Goal: Task Accomplishment & Management: Use online tool/utility

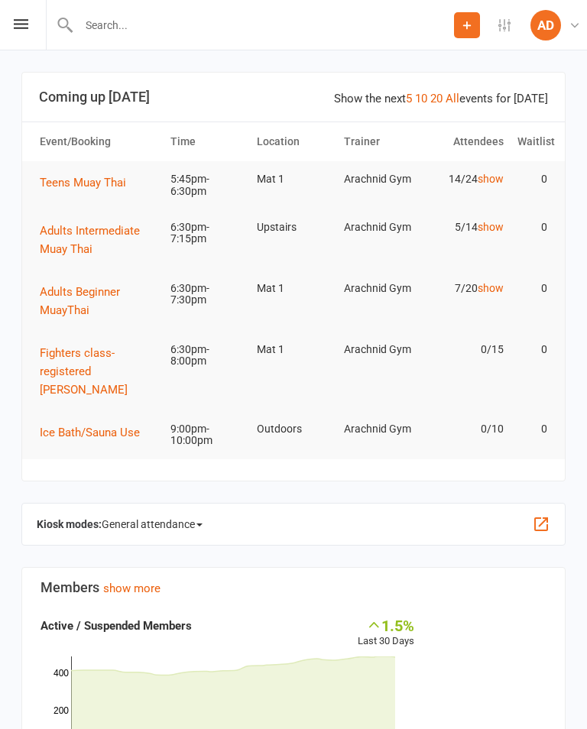
click at [199, 536] on span "General attendance" at bounding box center [152, 524] width 101 height 24
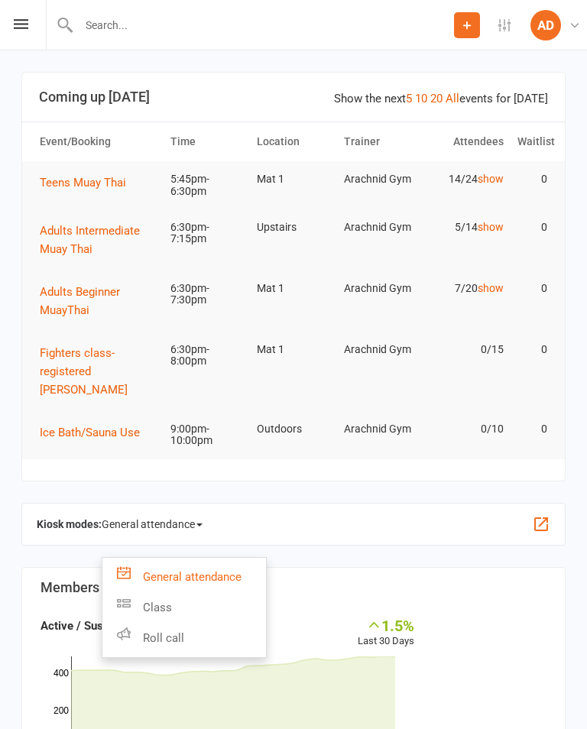
click at [213, 615] on link "Class" at bounding box center [183, 607] width 163 height 31
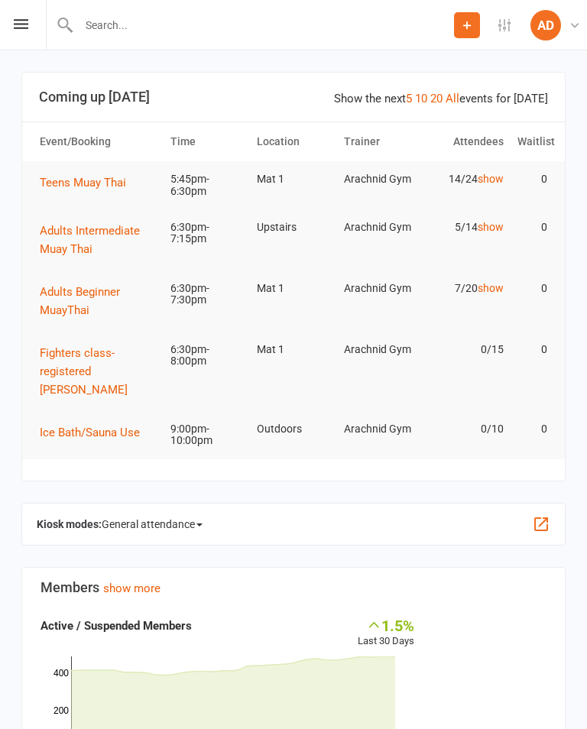
click at [544, 529] on button "button" at bounding box center [541, 524] width 18 height 18
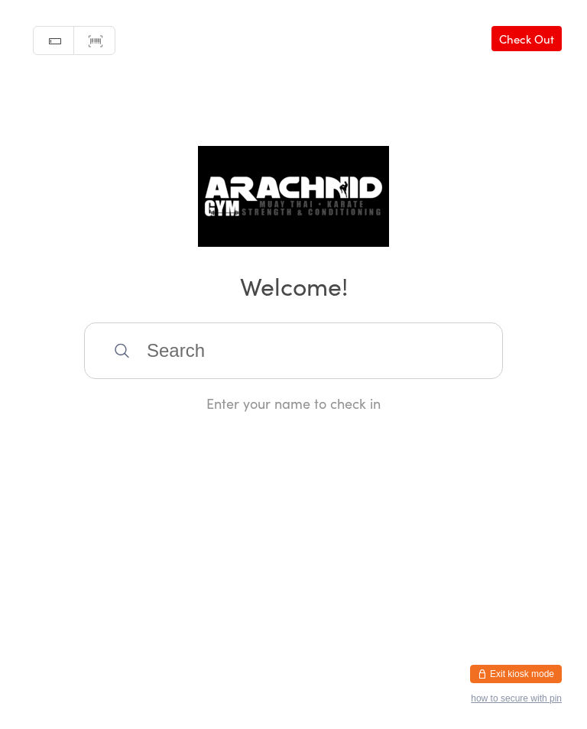
click at [523, 670] on button "Exit kiosk mode" at bounding box center [516, 673] width 92 height 18
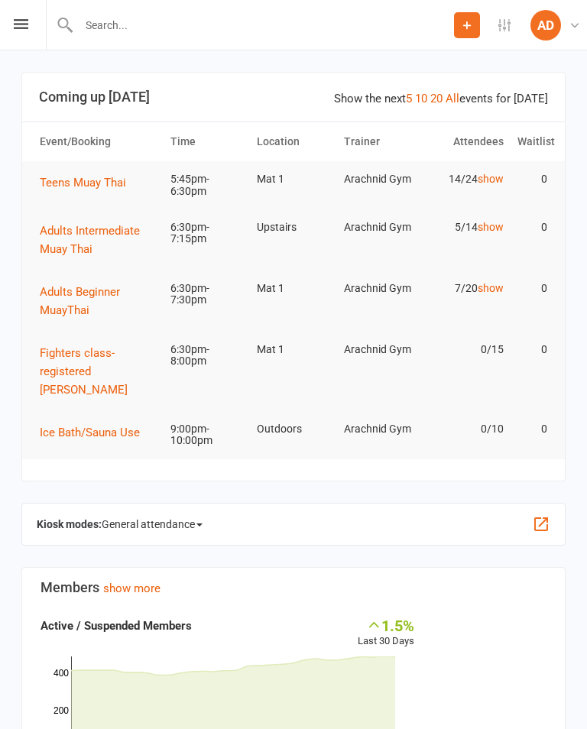
click at [201, 515] on span "General attendance" at bounding box center [152, 524] width 101 height 24
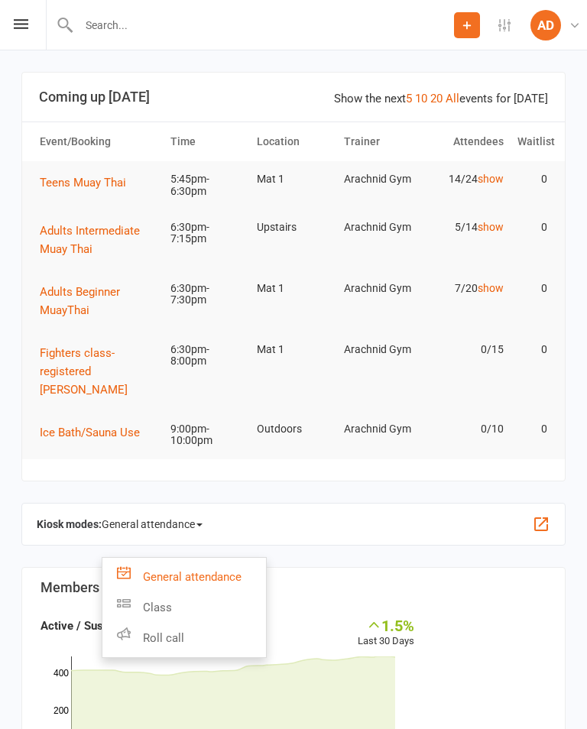
click at [192, 605] on link "Class" at bounding box center [183, 607] width 163 height 31
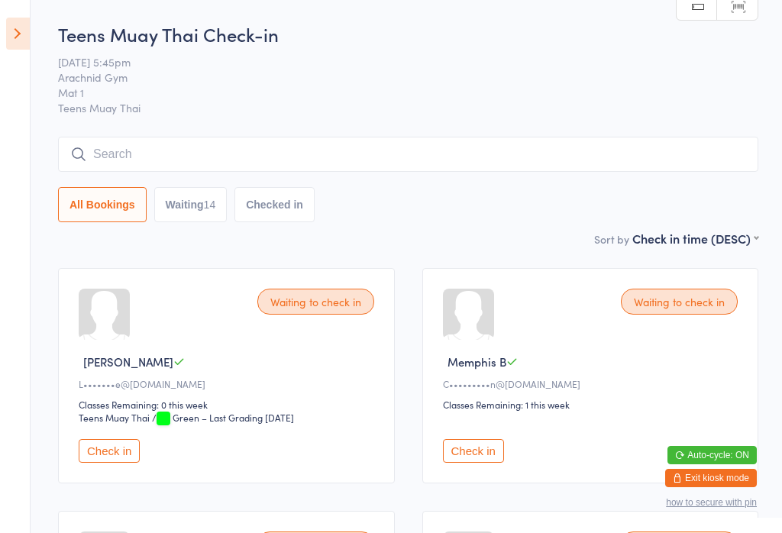
click at [556, 150] on input "search" at bounding box center [408, 154] width 700 height 35
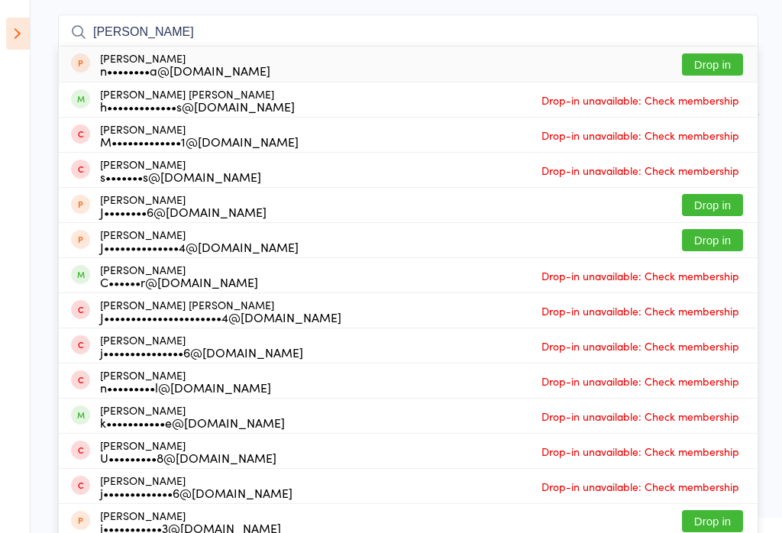
scroll to position [121, 0]
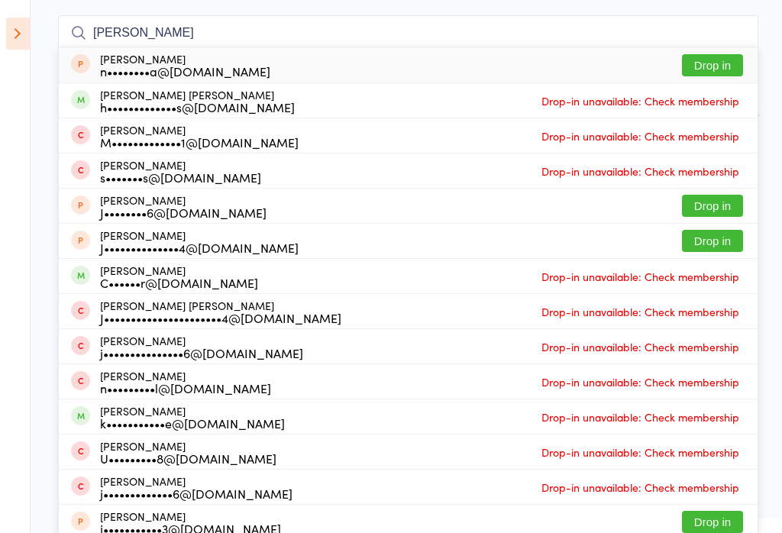
type input "J"
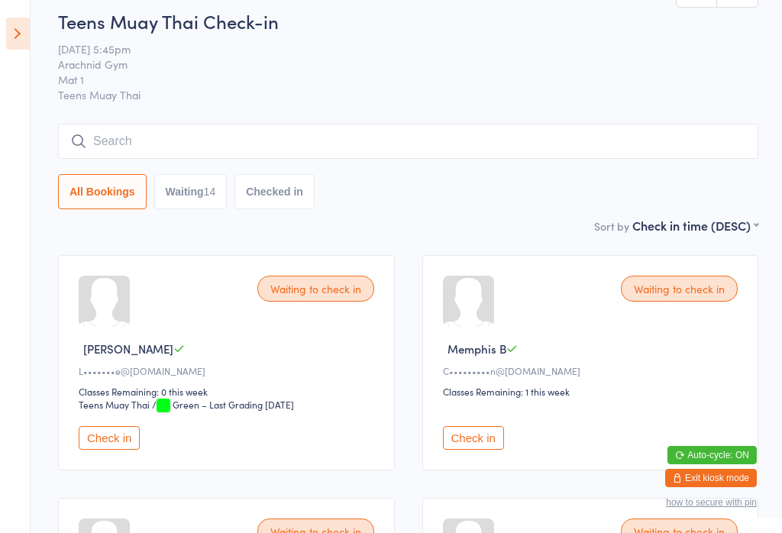
scroll to position [14, 0]
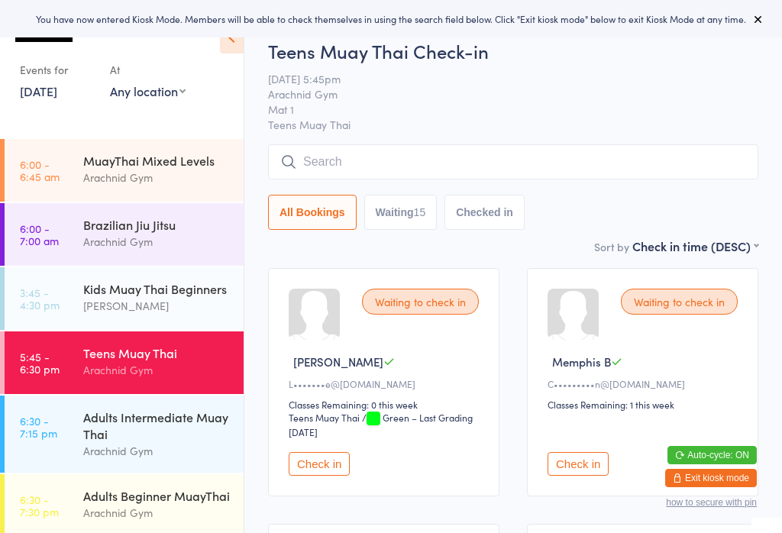
click at [578, 157] on input "search" at bounding box center [513, 161] width 490 height 35
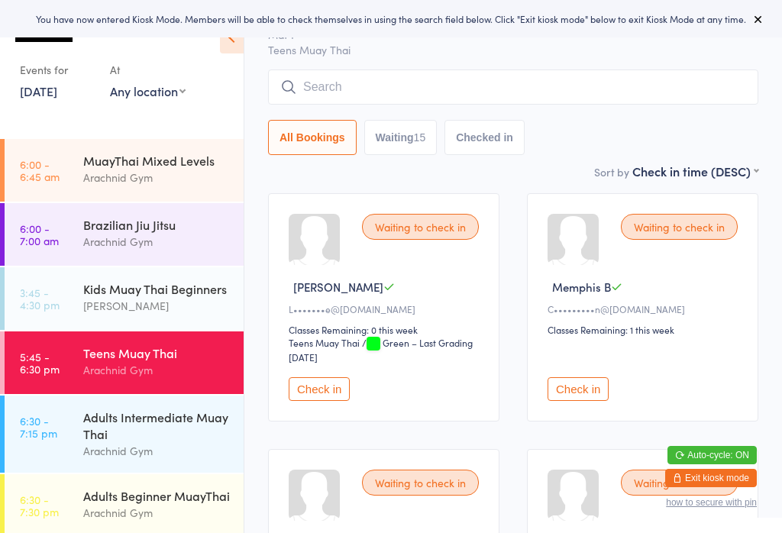
scroll to position [146, 0]
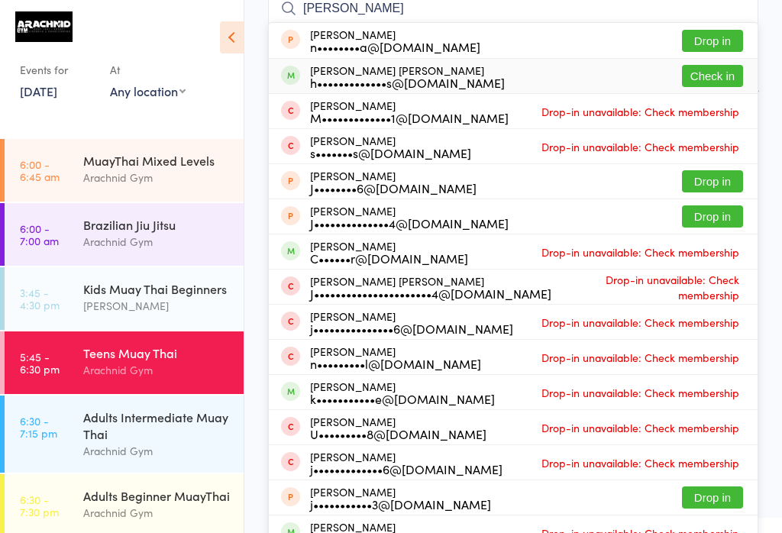
type input "[PERSON_NAME]"
click at [715, 76] on button "Check in" at bounding box center [712, 76] width 61 height 22
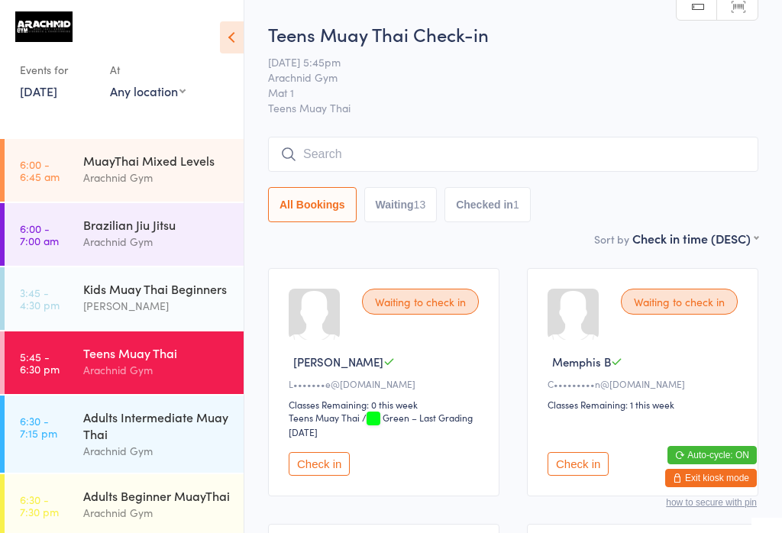
scroll to position [0, 0]
click at [610, 146] on input "search" at bounding box center [513, 154] width 490 height 35
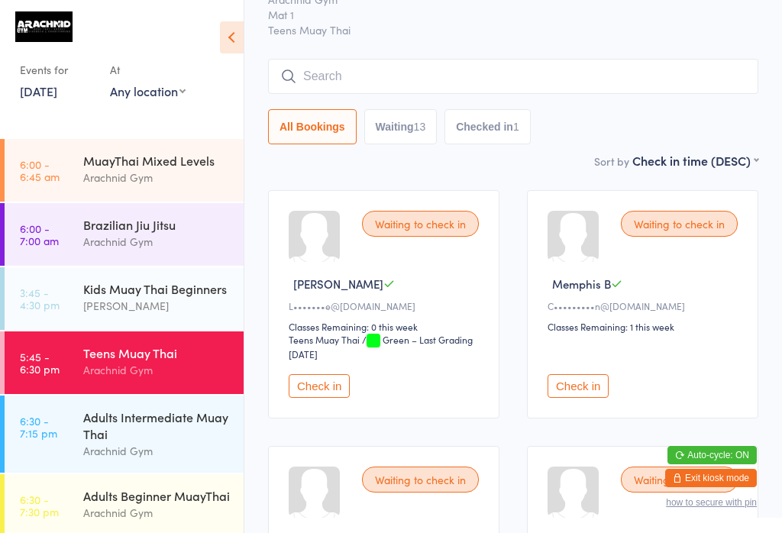
scroll to position [138, 0]
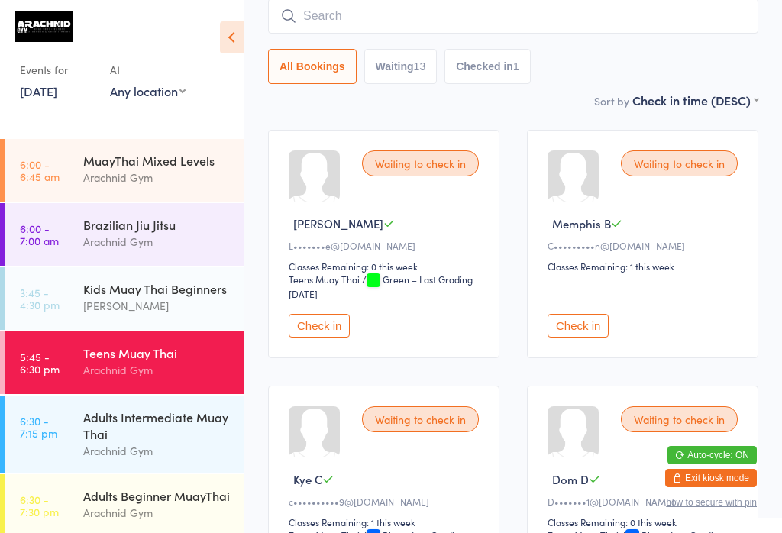
type input "L"
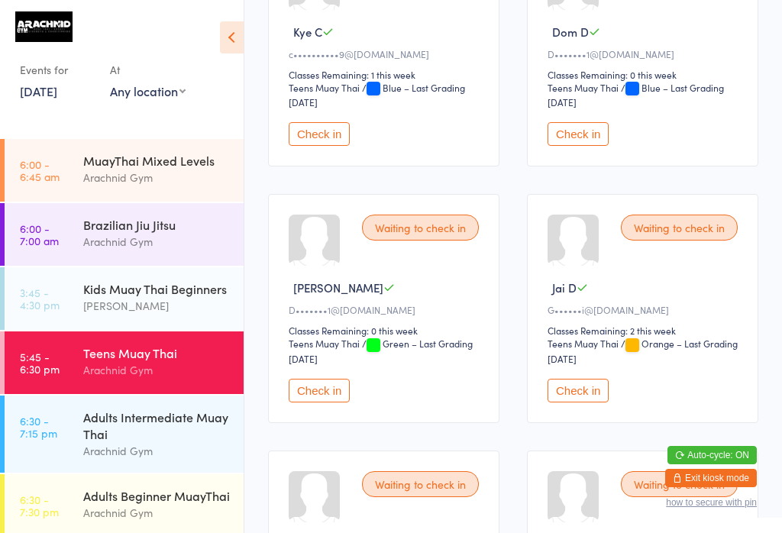
scroll to position [41, 0]
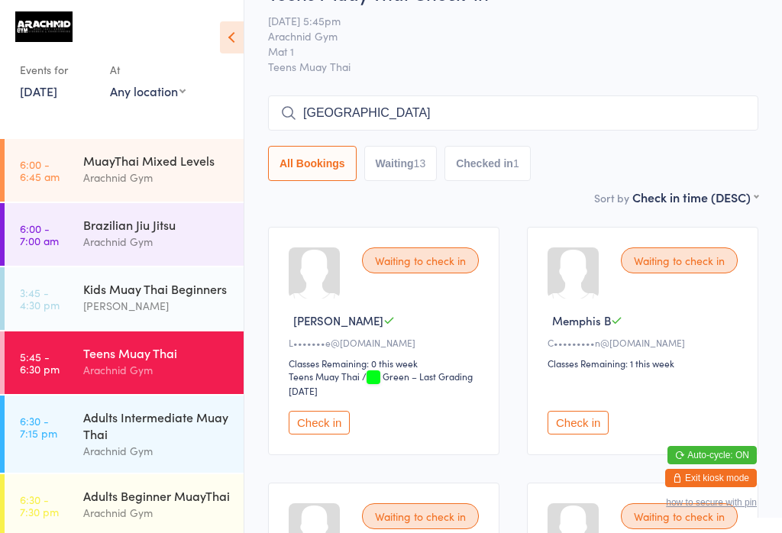
type input "[GEOGRAPHIC_DATA]"
click at [173, 361] on div "Teens Muay Thai" at bounding box center [156, 352] width 147 height 17
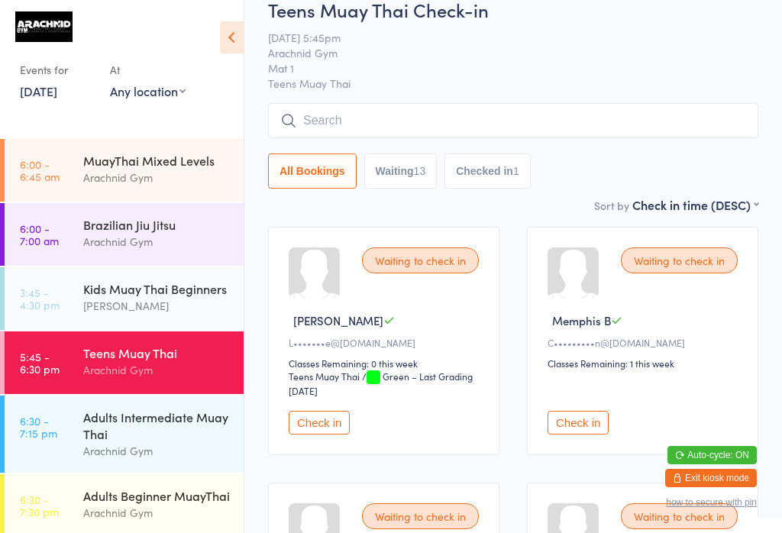
click at [544, 138] on input "search" at bounding box center [513, 120] width 490 height 35
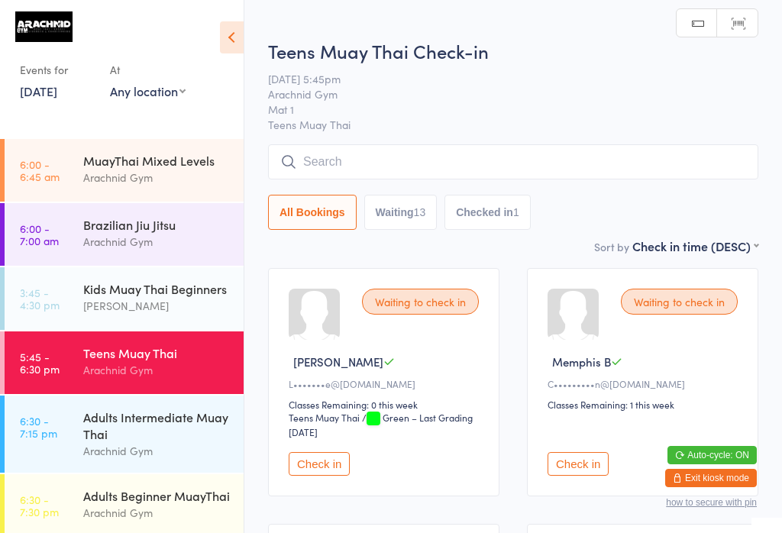
click at [676, 173] on input "search" at bounding box center [513, 161] width 490 height 35
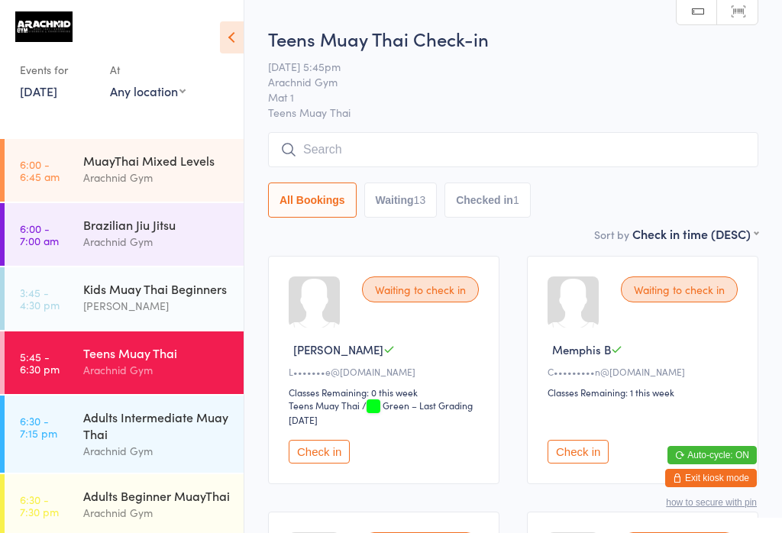
scroll to position [35, 0]
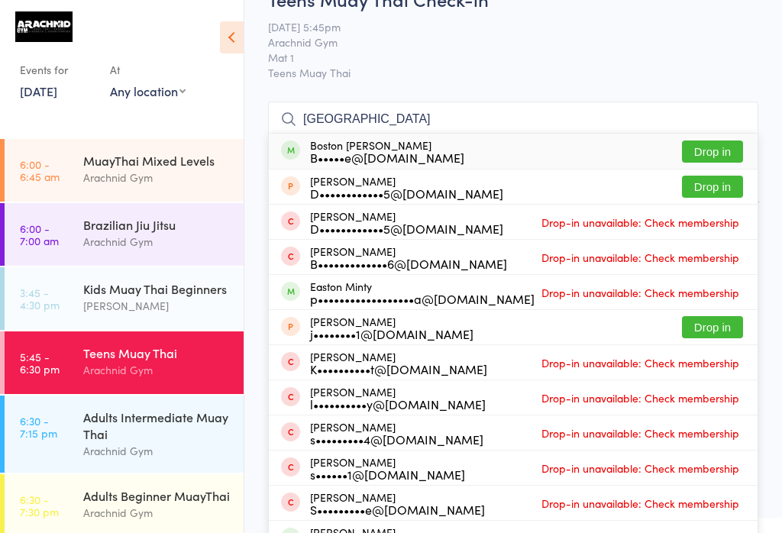
type input "[GEOGRAPHIC_DATA]"
click at [723, 154] on button "Drop in" at bounding box center [712, 152] width 61 height 22
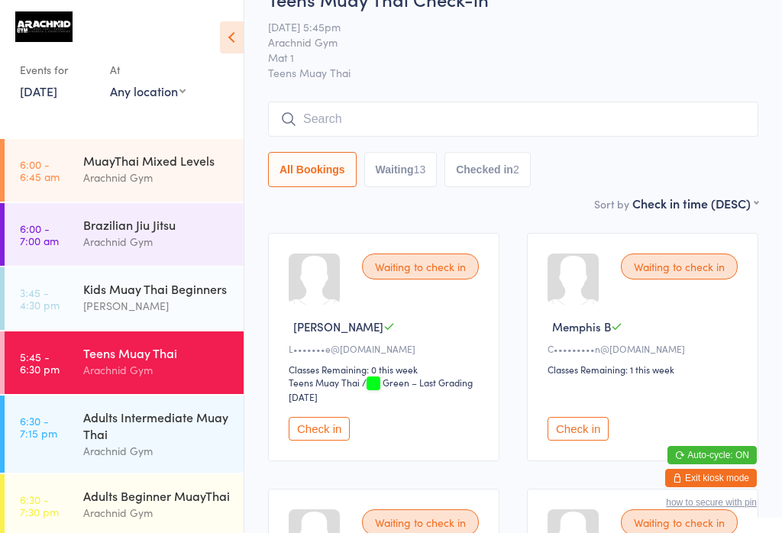
click at [473, 106] on input "search" at bounding box center [513, 119] width 490 height 35
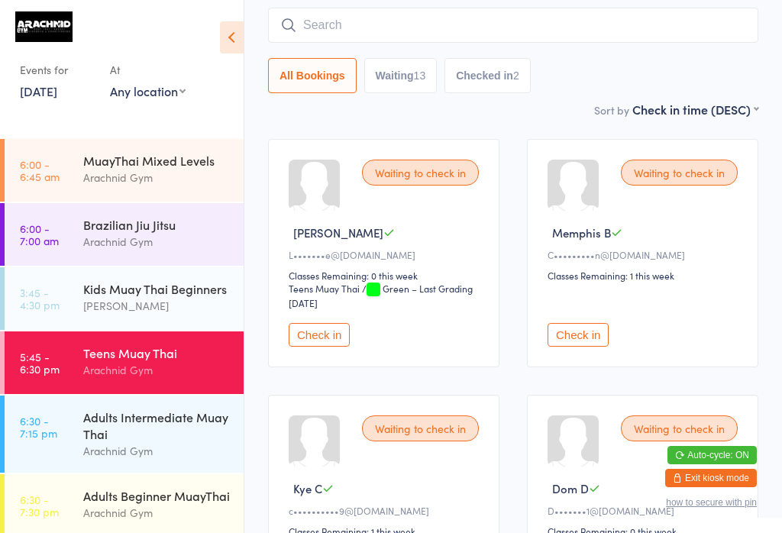
scroll to position [138, 0]
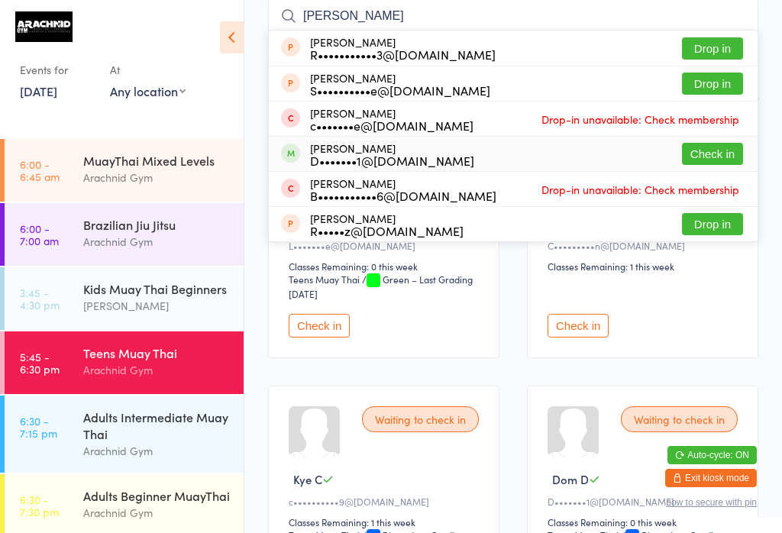
type input "[PERSON_NAME]"
click at [721, 144] on button "Check in" at bounding box center [712, 154] width 61 height 22
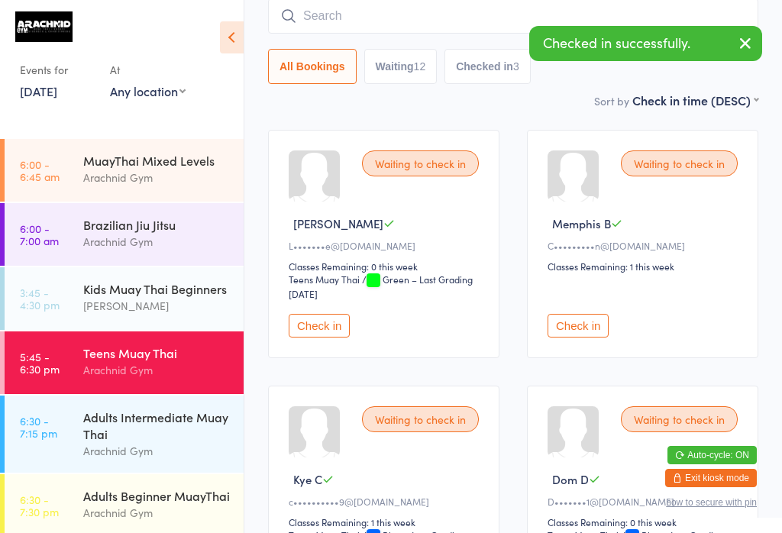
click at [460, 15] on input "search" at bounding box center [513, 15] width 490 height 35
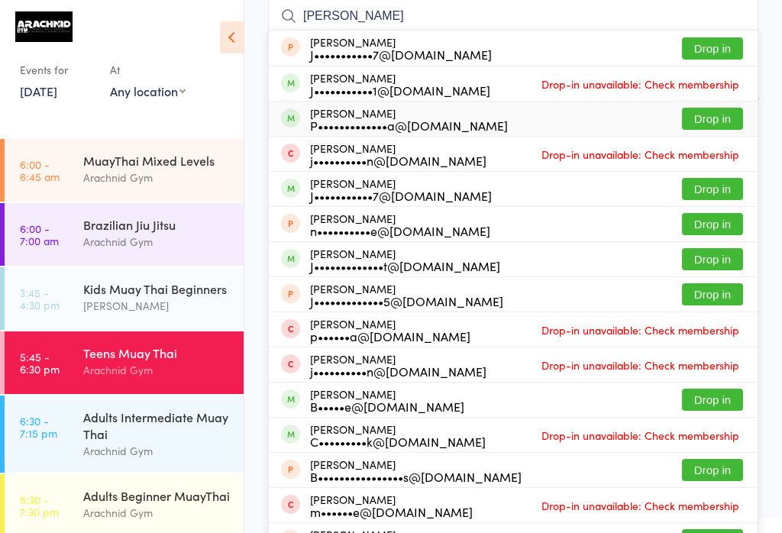
type input "[PERSON_NAME]"
click at [716, 119] on button "Drop in" at bounding box center [712, 119] width 61 height 22
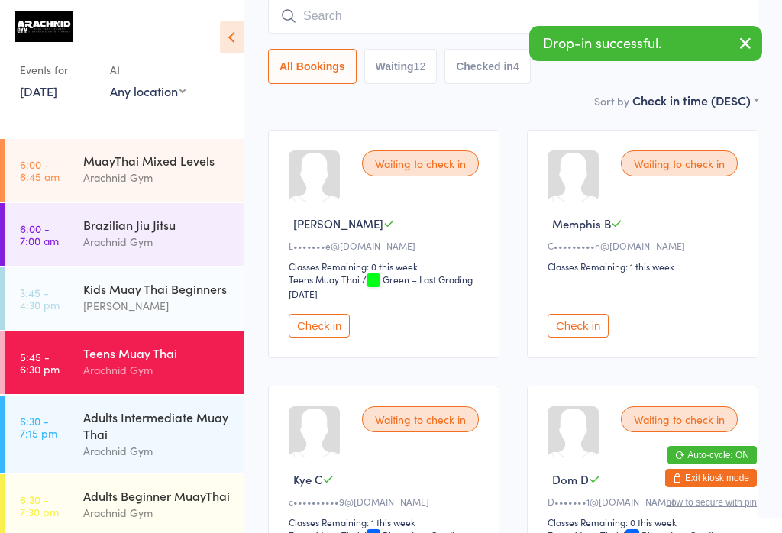
click at [499, 15] on input "search" at bounding box center [513, 15] width 490 height 35
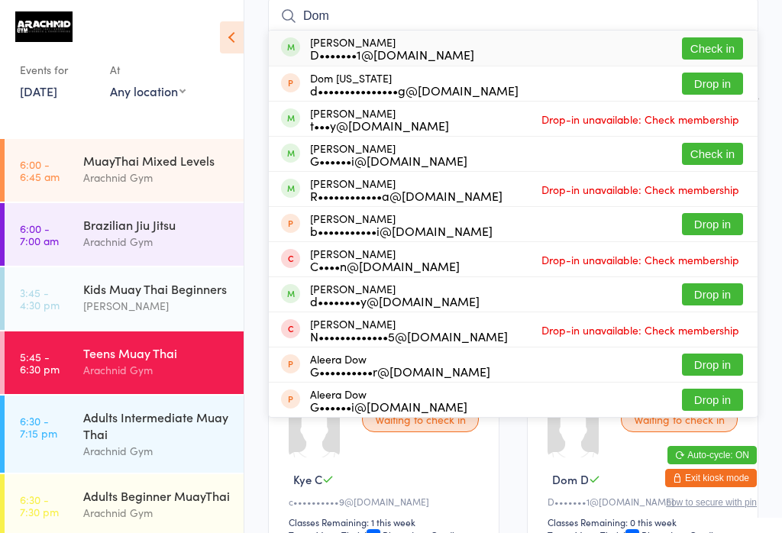
type input "Dom"
click at [704, 53] on button "Check in" at bounding box center [712, 48] width 61 height 22
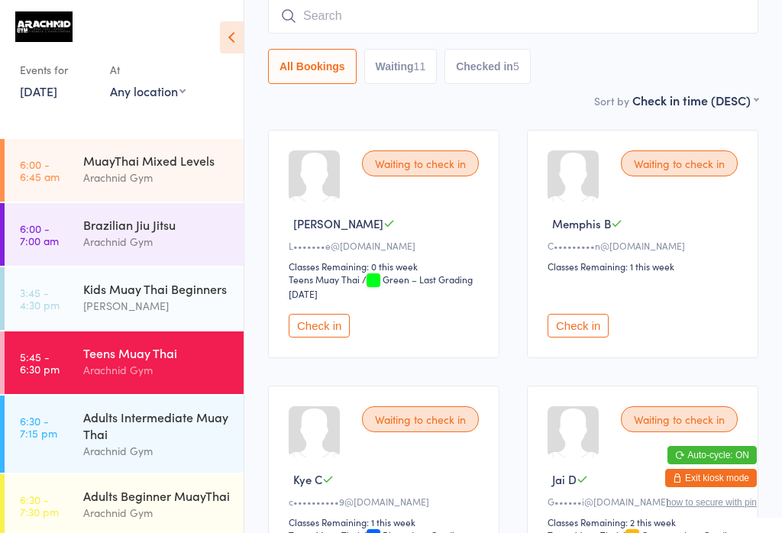
click at [496, 21] on input "search" at bounding box center [513, 15] width 490 height 35
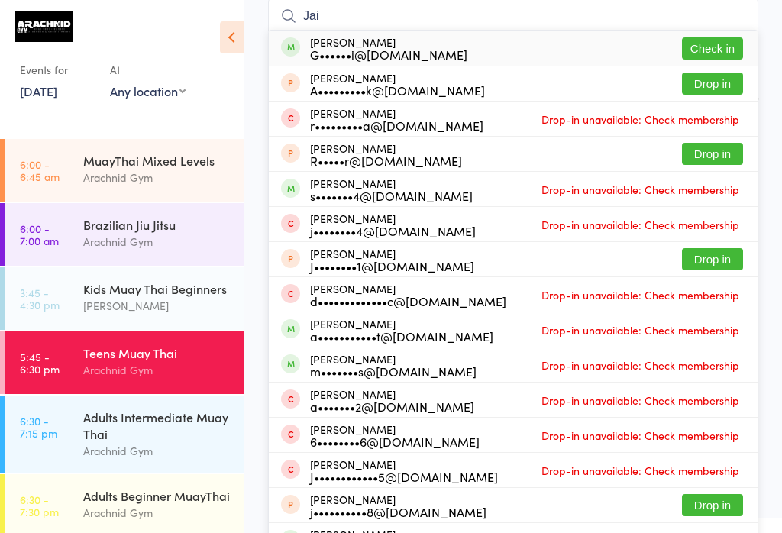
type input "Jai"
click at [718, 45] on button "Check in" at bounding box center [712, 48] width 61 height 22
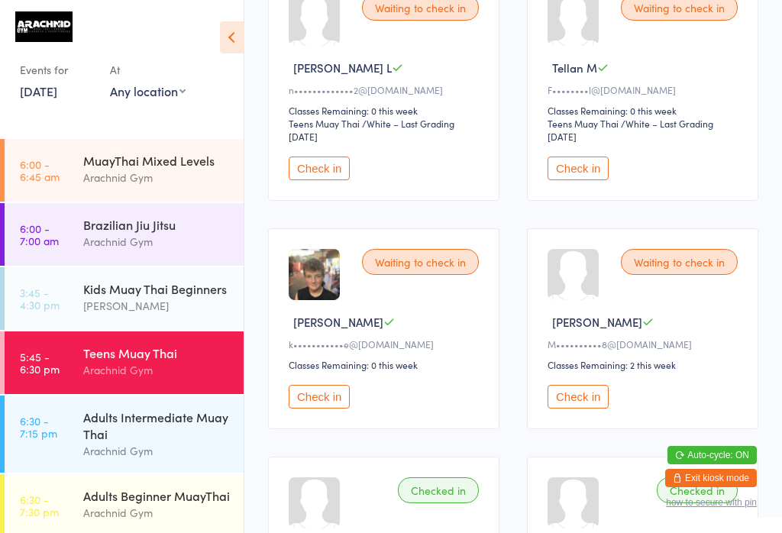
scroll to position [1062, 0]
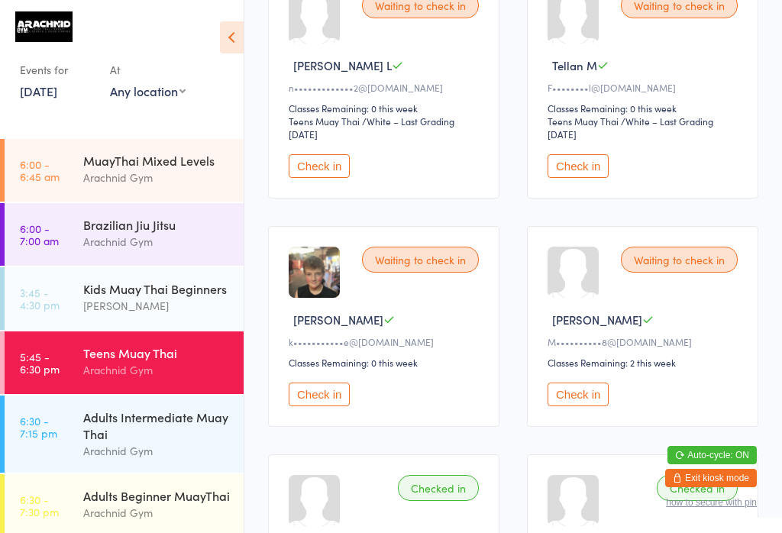
click at [335, 406] on button "Check in" at bounding box center [319, 395] width 61 height 24
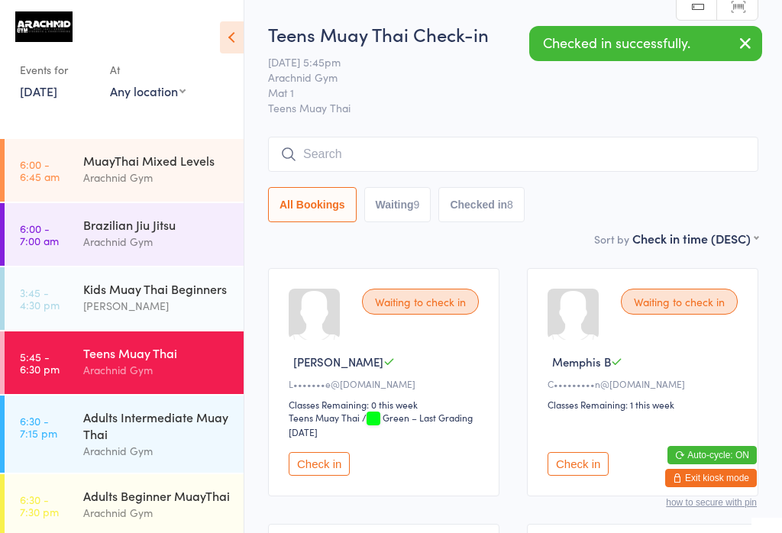
scroll to position [0, 0]
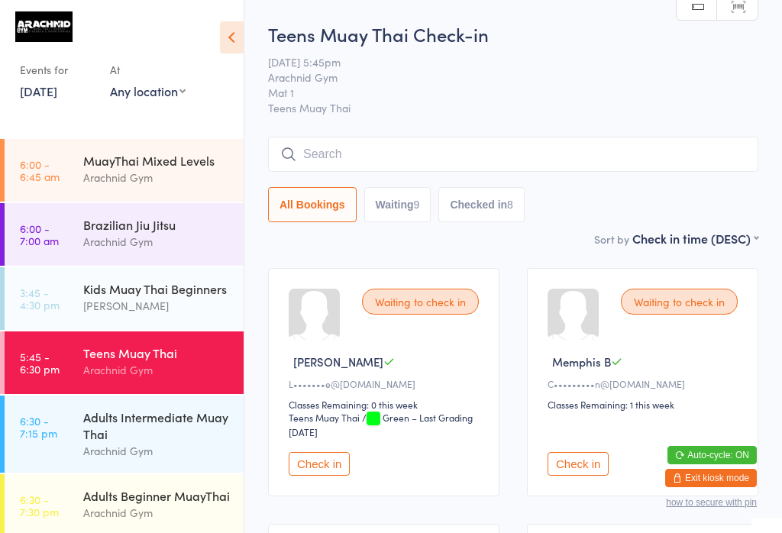
click at [613, 140] on input "search" at bounding box center [513, 154] width 490 height 35
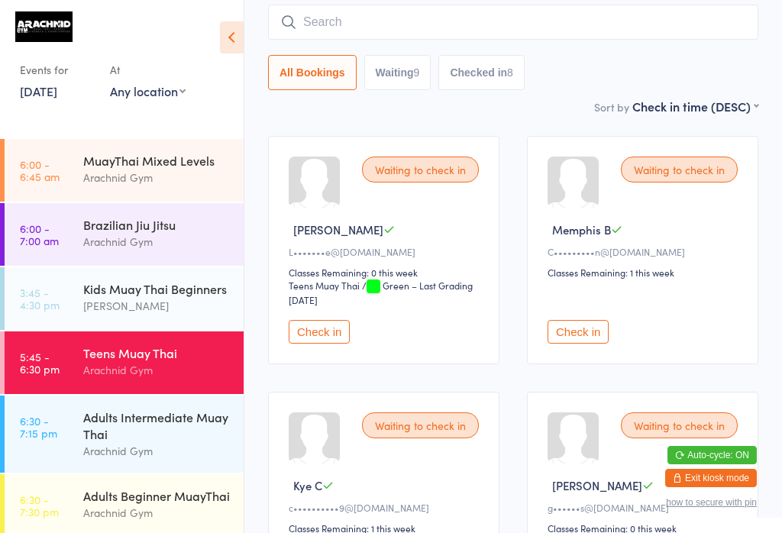
scroll to position [138, 0]
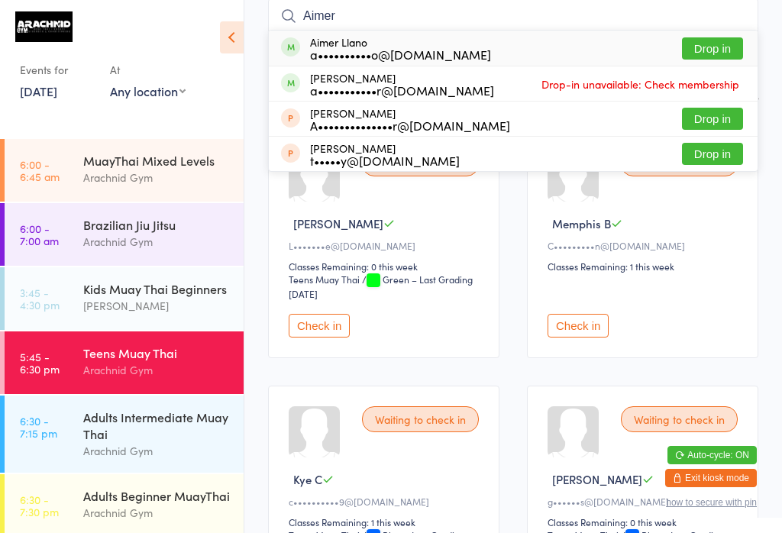
type input "Aimer"
click at [718, 48] on button "Drop in" at bounding box center [712, 48] width 61 height 22
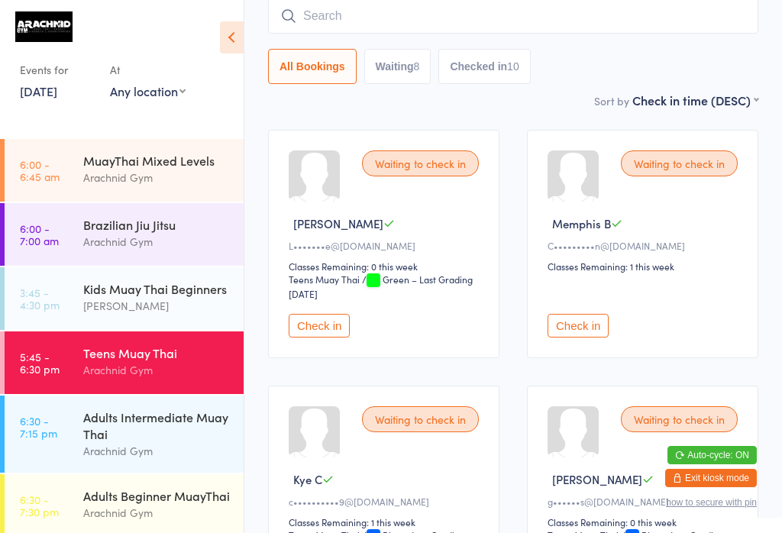
click at [399, 56] on button "Waiting 8" at bounding box center [397, 66] width 67 height 35
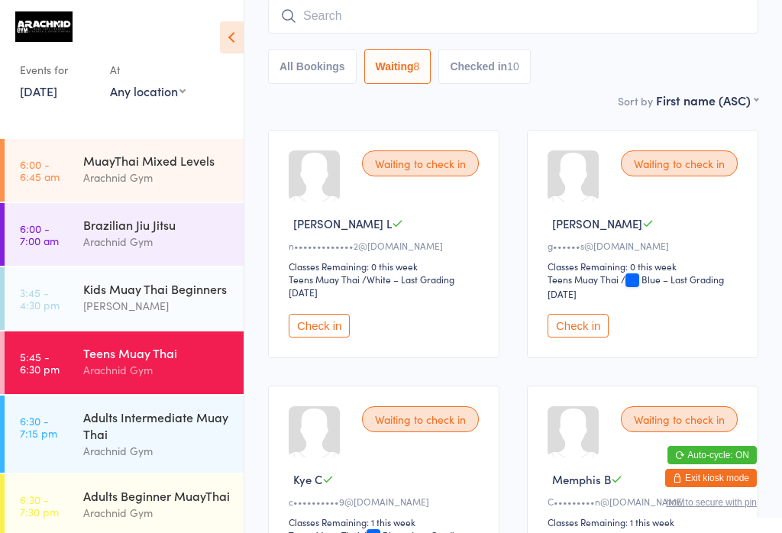
click at [313, 53] on button "All Bookings" at bounding box center [312, 66] width 89 height 35
select select "5"
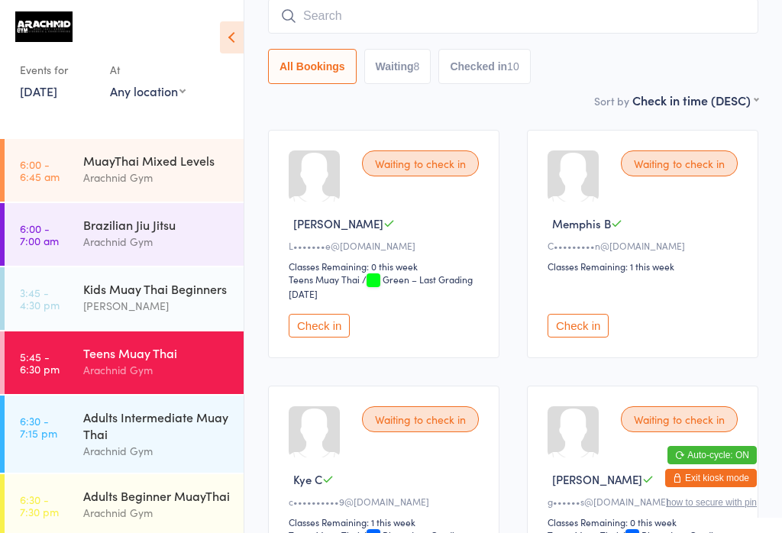
click at [460, 13] on input "search" at bounding box center [513, 15] width 490 height 35
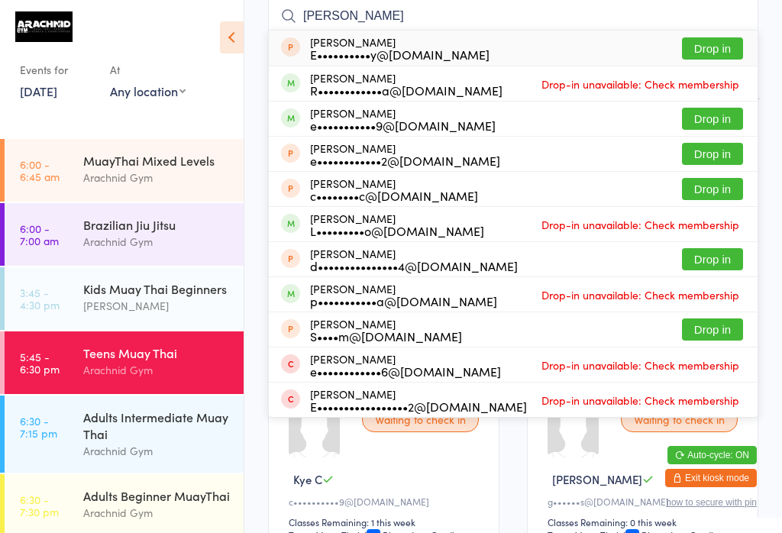
type input "[PERSON_NAME]"
click at [715, 122] on button "Drop in" at bounding box center [712, 119] width 61 height 22
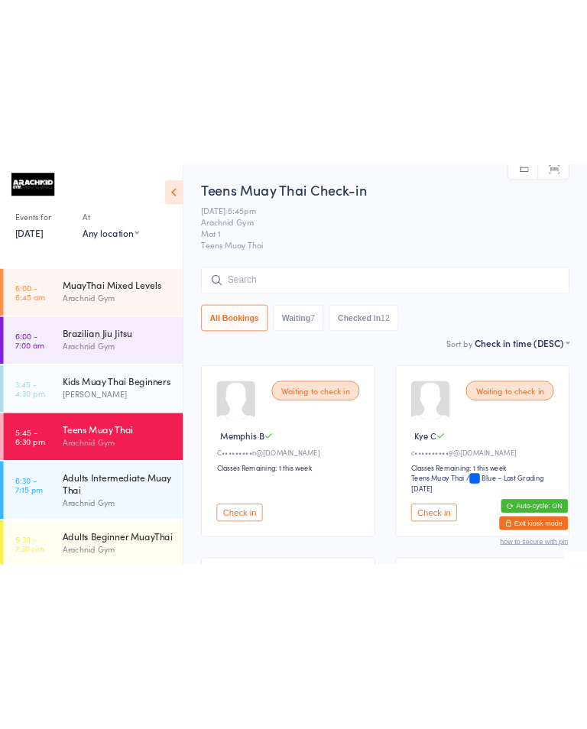
scroll to position [0, 0]
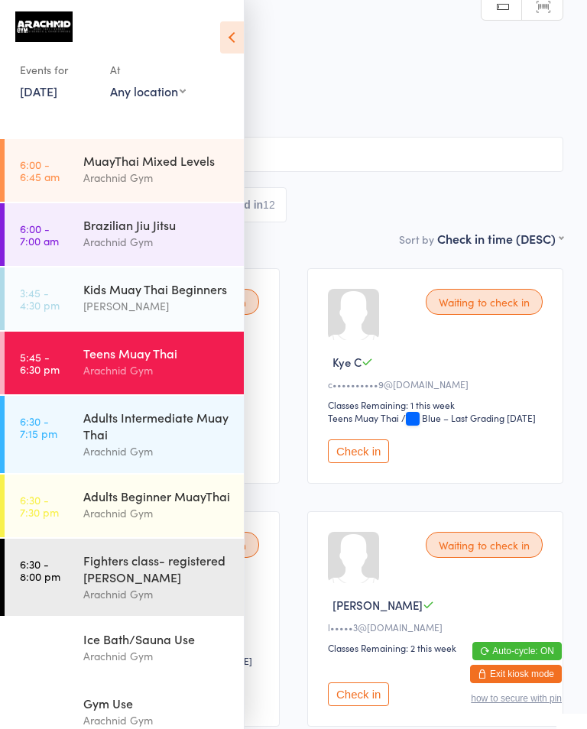
click at [221, 37] on icon at bounding box center [232, 37] width 24 height 32
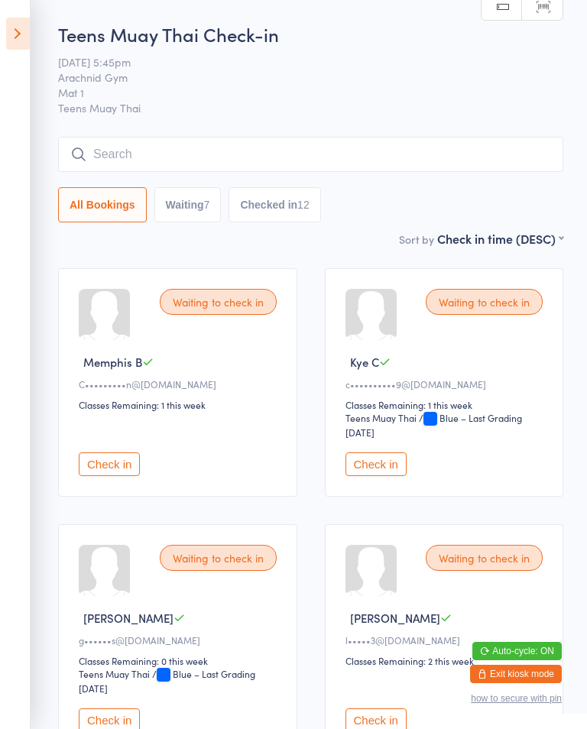
click at [270, 152] on input "search" at bounding box center [310, 154] width 505 height 35
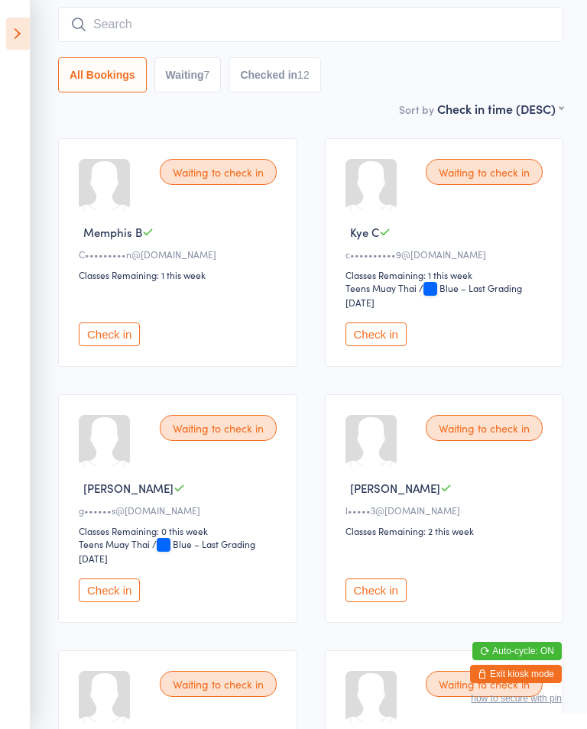
scroll to position [138, 0]
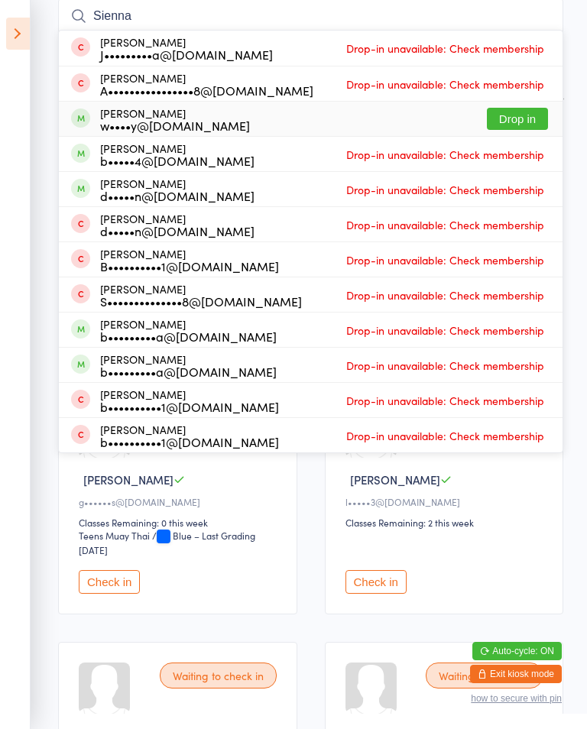
type input "Sienna"
click at [531, 120] on button "Drop in" at bounding box center [516, 119] width 61 height 22
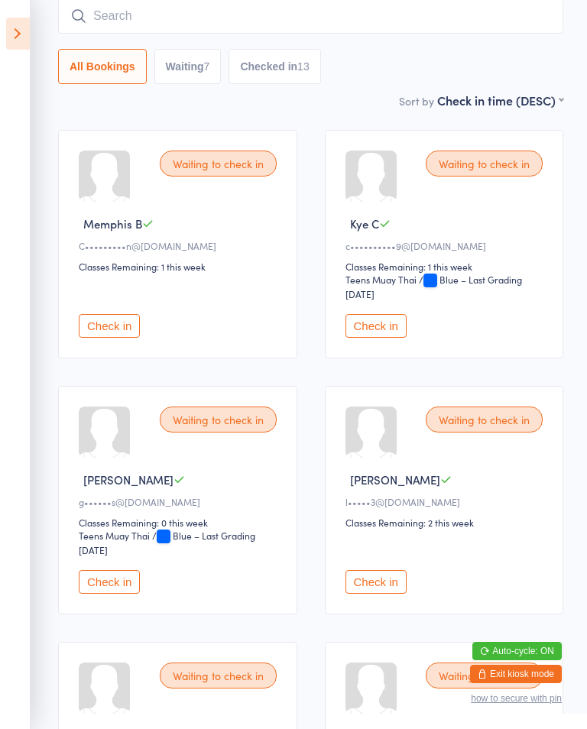
click at [18, 39] on icon at bounding box center [18, 34] width 24 height 32
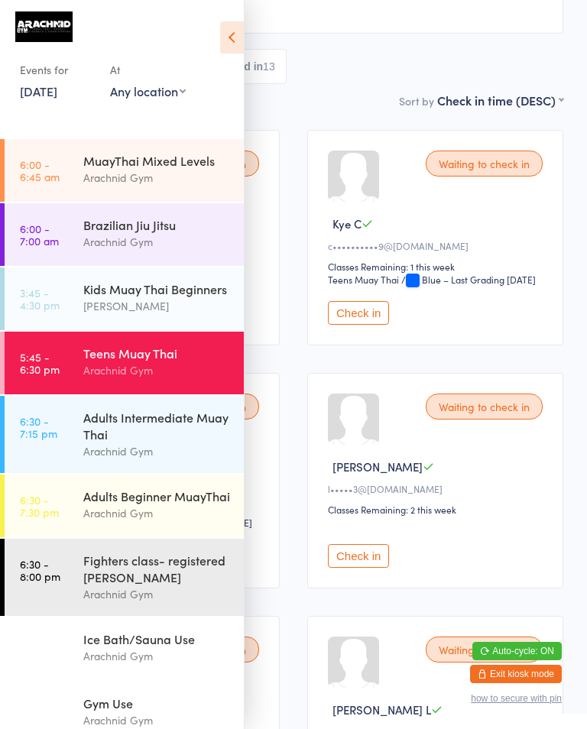
click at [182, 504] on div "Adults Beginner MuayThai" at bounding box center [156, 495] width 147 height 17
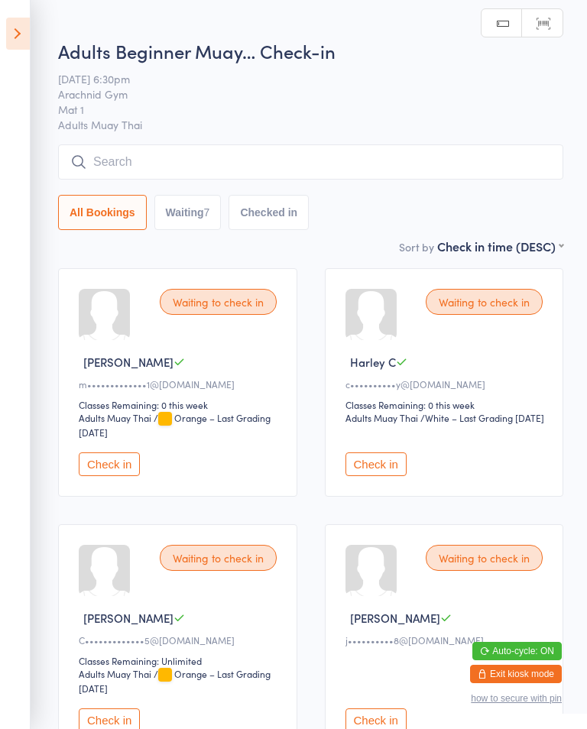
click at [15, 40] on icon at bounding box center [18, 34] width 24 height 32
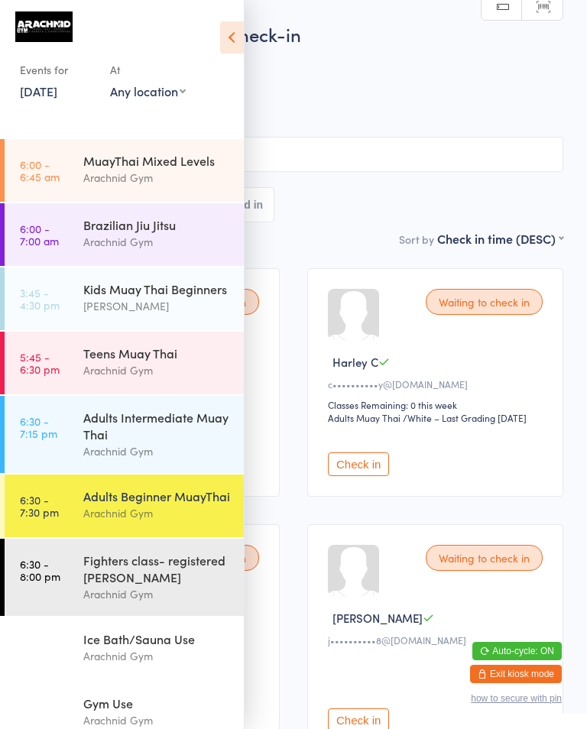
click at [173, 448] on div "Arachnid Gym" at bounding box center [156, 451] width 147 height 18
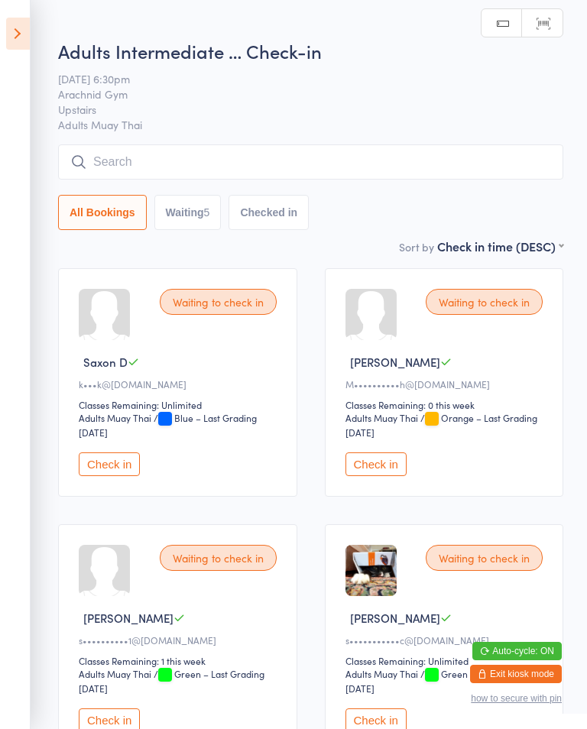
click at [9, 36] on icon at bounding box center [18, 34] width 24 height 32
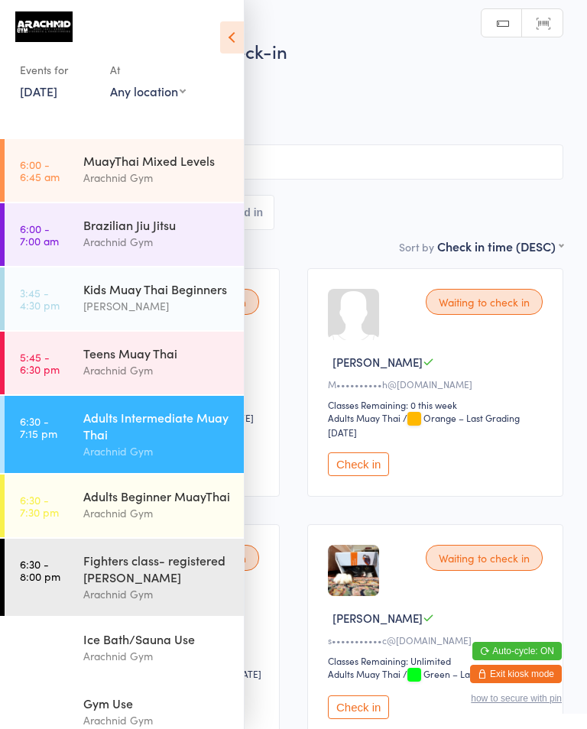
click at [141, 532] on div "Fighters class- registered [PERSON_NAME]" at bounding box center [156, 568] width 147 height 34
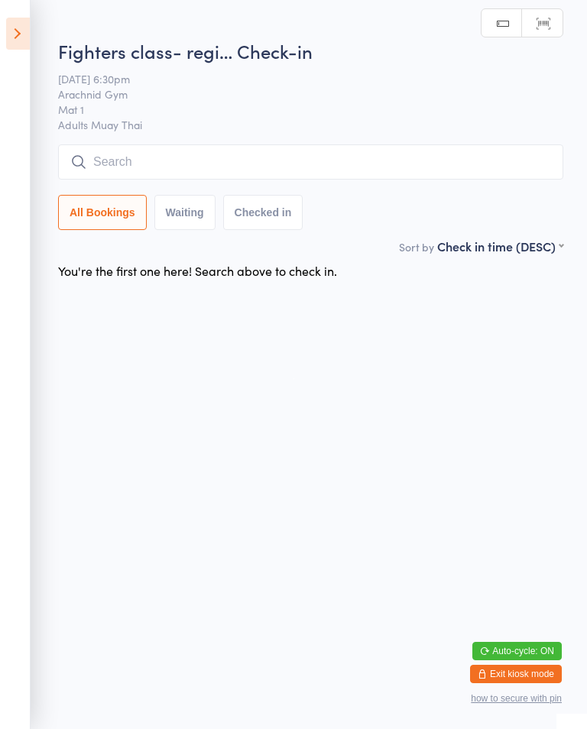
click at [319, 158] on input "search" at bounding box center [310, 161] width 505 height 35
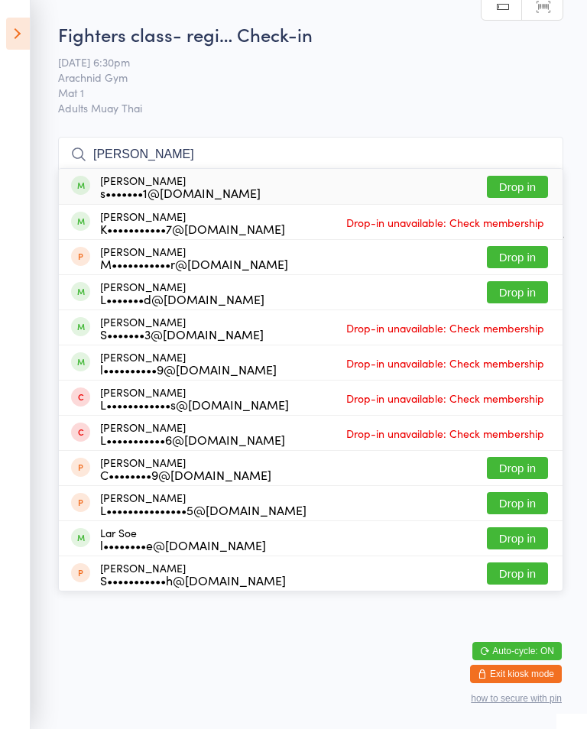
type input "[PERSON_NAME]"
click at [528, 176] on button "Drop in" at bounding box center [516, 187] width 61 height 22
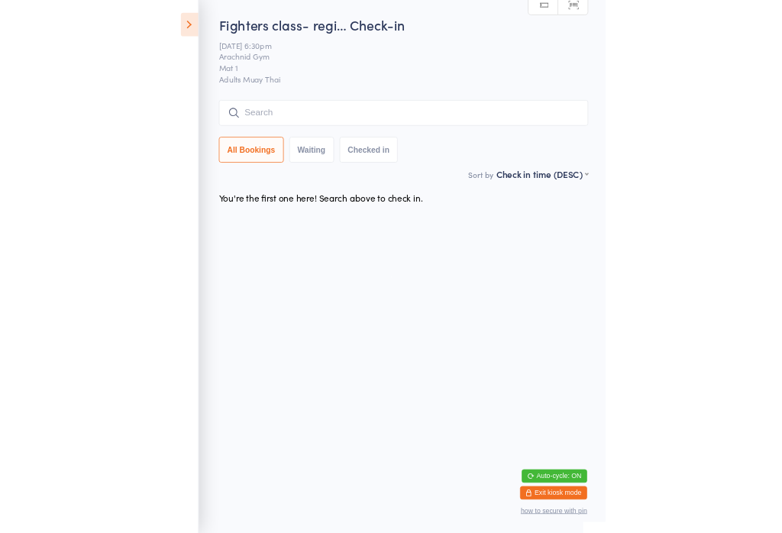
scroll to position [0, 0]
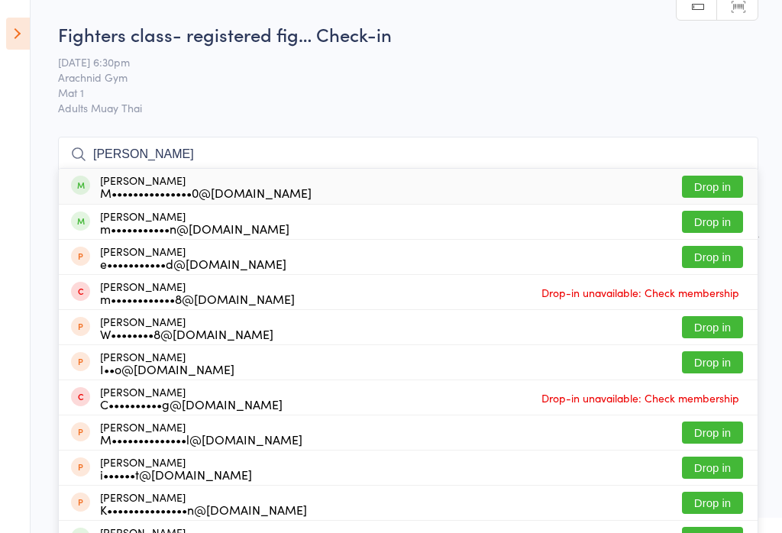
type input "[PERSON_NAME]"
click at [716, 218] on button "Drop in" at bounding box center [712, 222] width 61 height 22
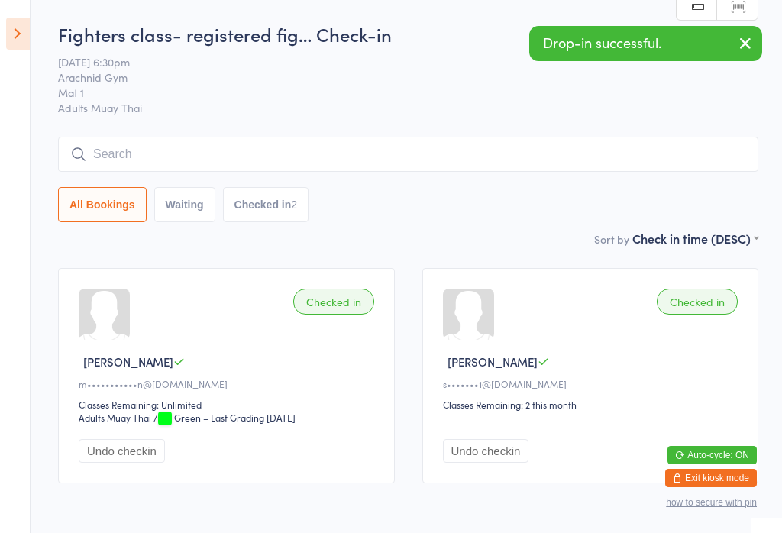
click at [11, 30] on icon at bounding box center [18, 34] width 24 height 32
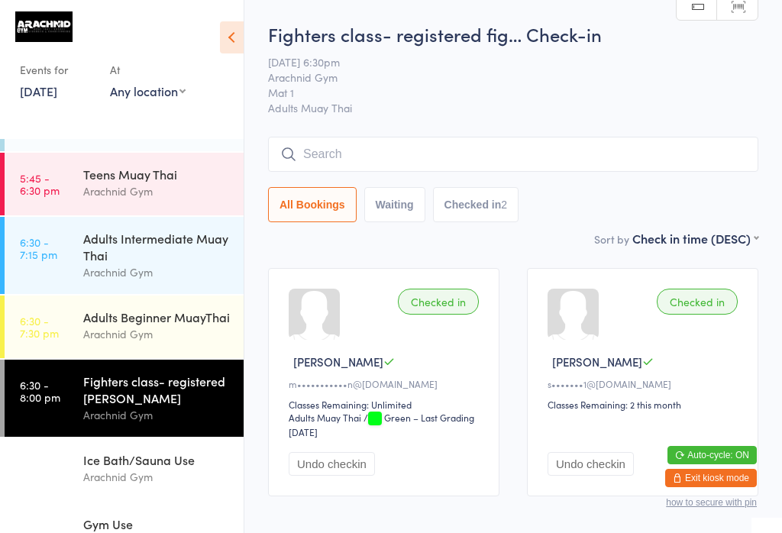
scroll to position [181, 0]
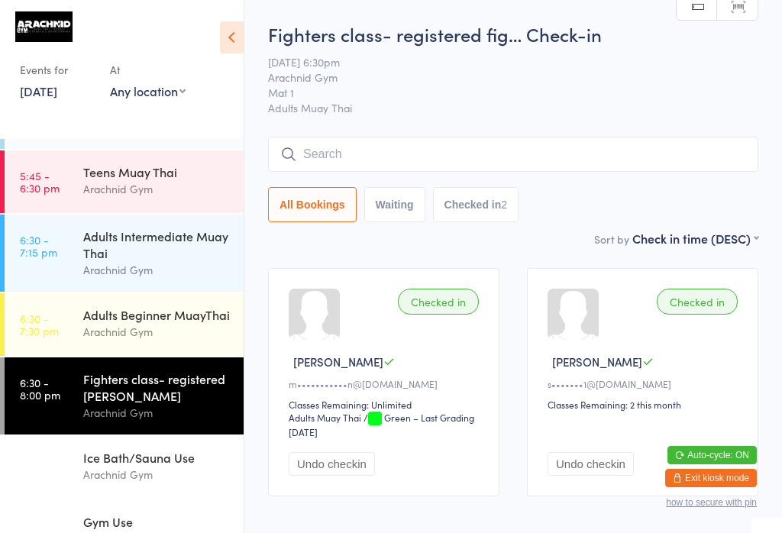
click at [84, 330] on div "Arachnid Gym" at bounding box center [156, 332] width 147 height 18
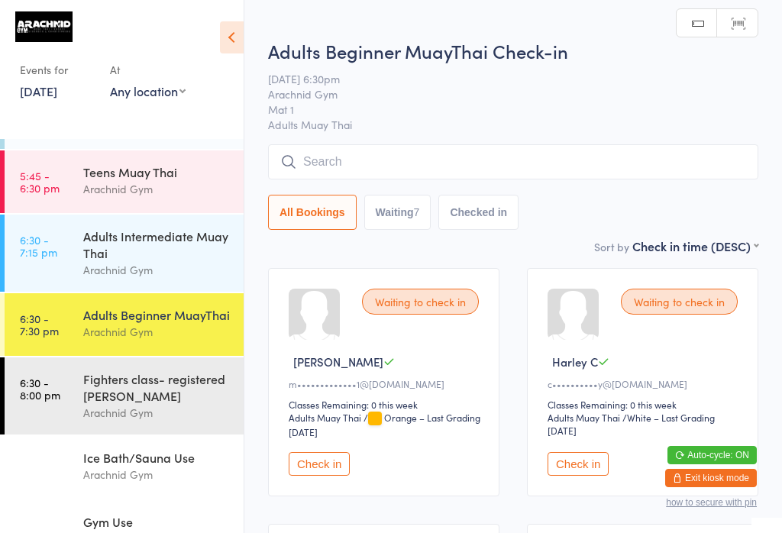
click at [637, 160] on input "search" at bounding box center [513, 161] width 490 height 35
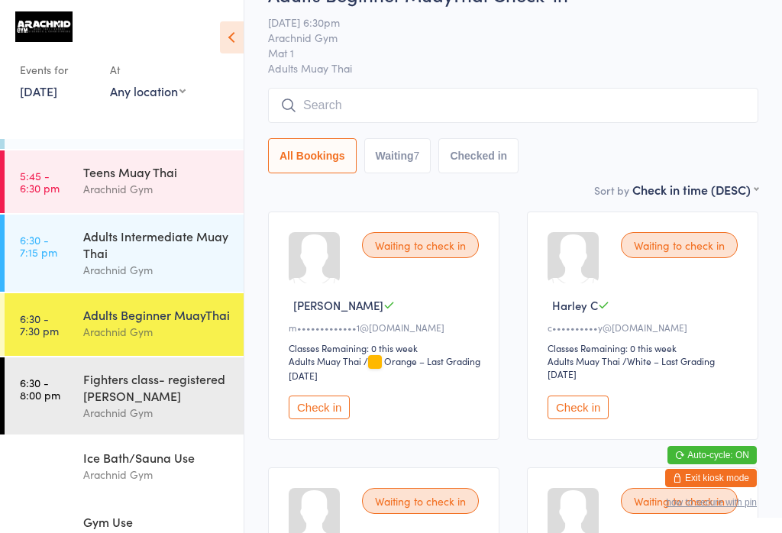
scroll to position [146, 0]
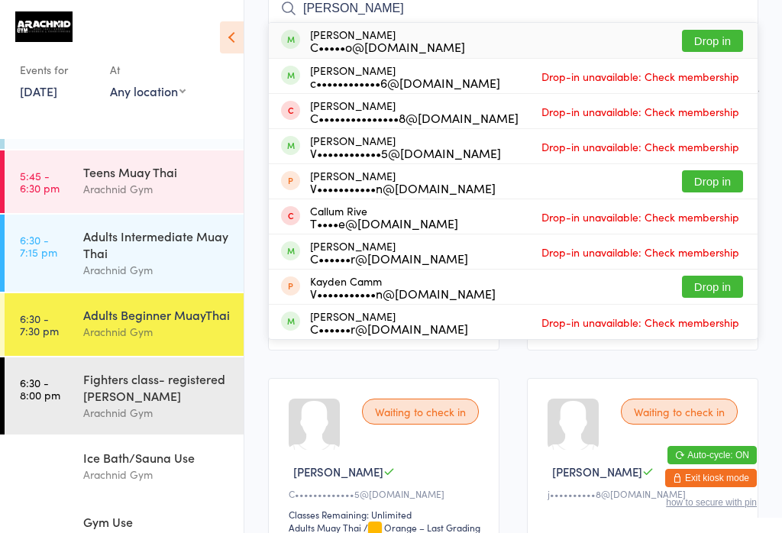
type input "[PERSON_NAME]"
click at [719, 37] on button "Drop in" at bounding box center [712, 41] width 61 height 22
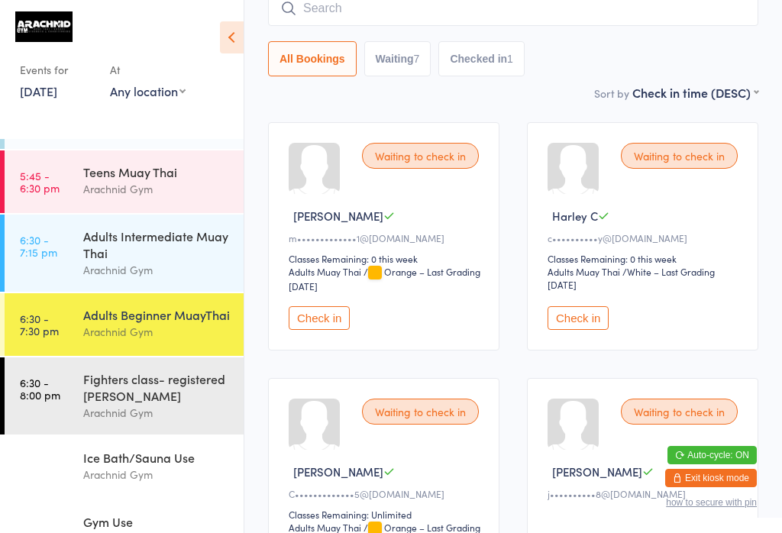
click at [338, 11] on input "search" at bounding box center [513, 8] width 490 height 35
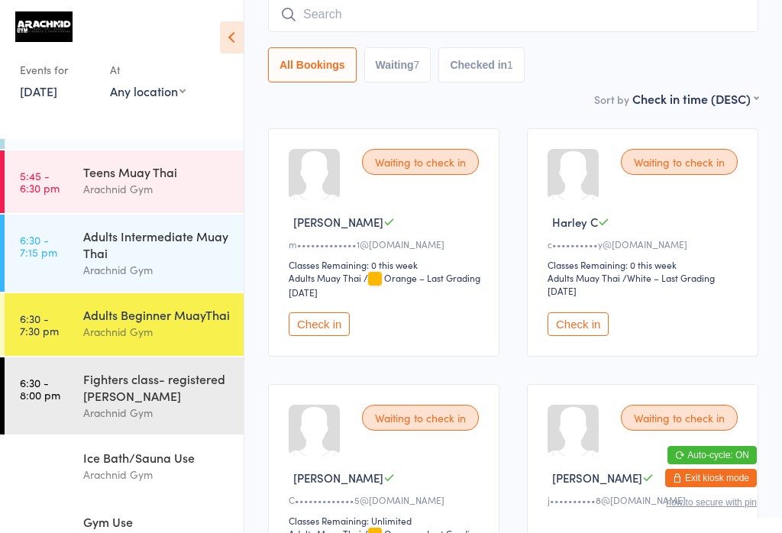
scroll to position [138, 0]
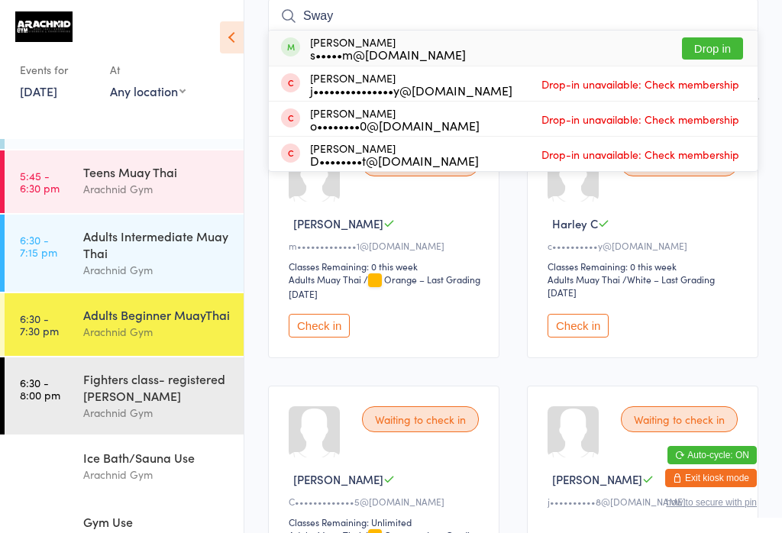
type input "Sway"
click at [708, 46] on button "Drop in" at bounding box center [712, 48] width 61 height 22
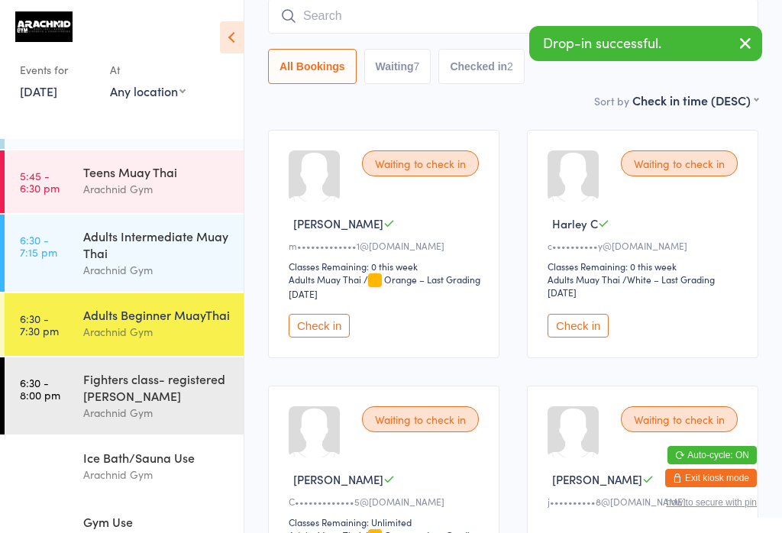
click at [422, 20] on input "search" at bounding box center [513, 15] width 490 height 35
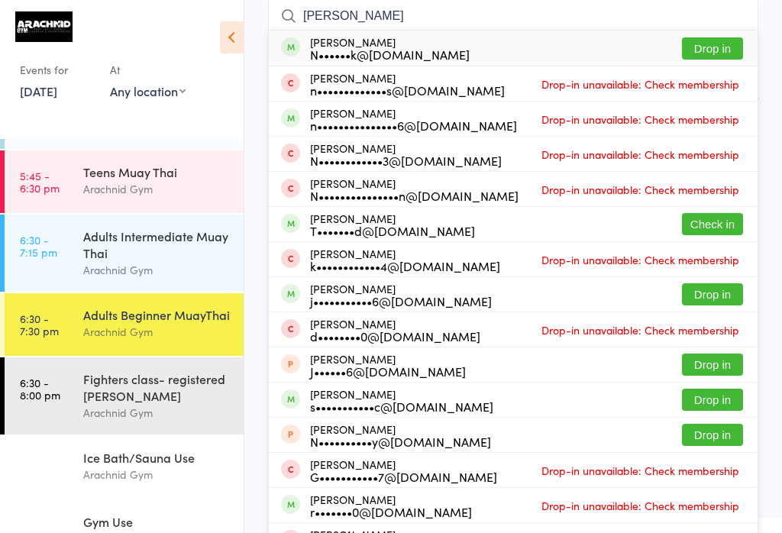
type input "[PERSON_NAME]"
click at [720, 34] on div "[PERSON_NAME] N••••••k@[DOMAIN_NAME] Drop in" at bounding box center [513, 48] width 489 height 35
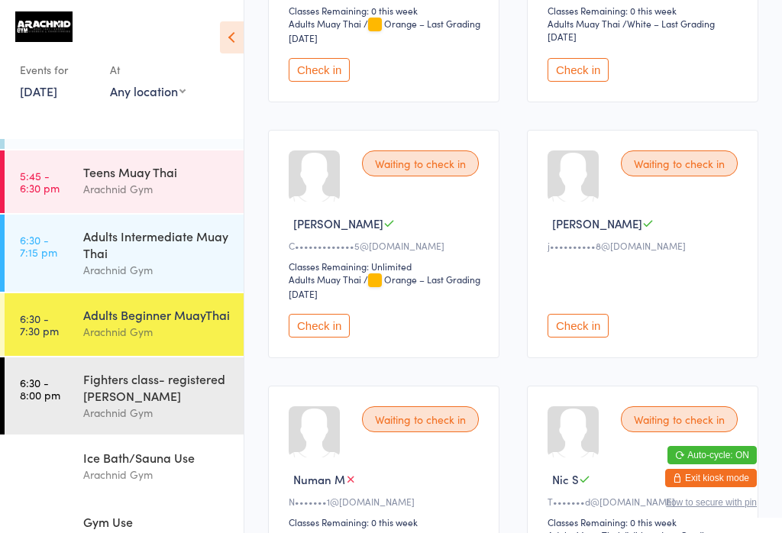
scroll to position [402, 0]
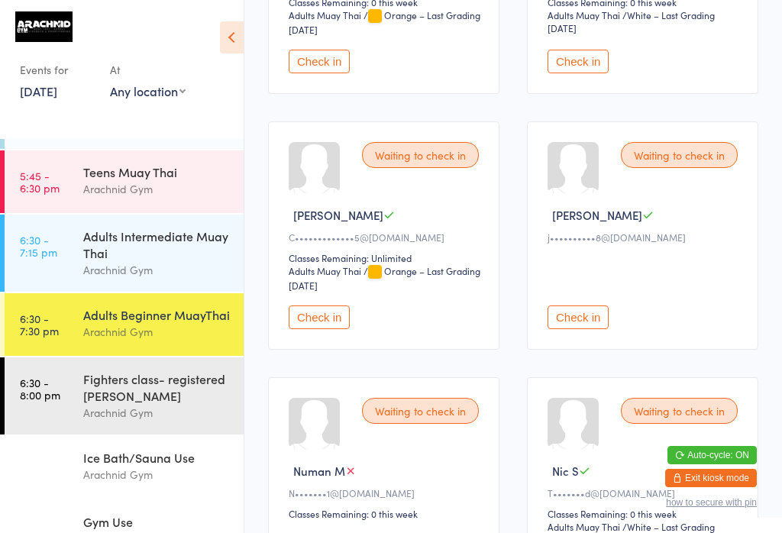
click at [591, 327] on button "Check in" at bounding box center [578, 317] width 61 height 24
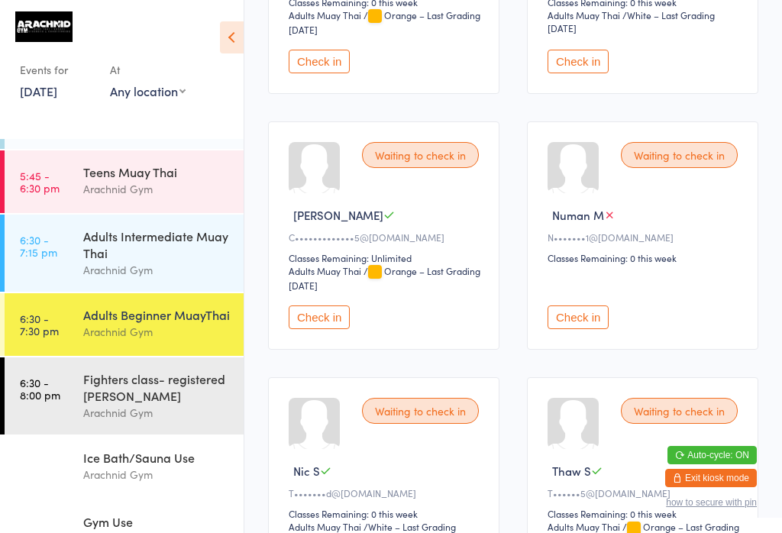
scroll to position [195, 0]
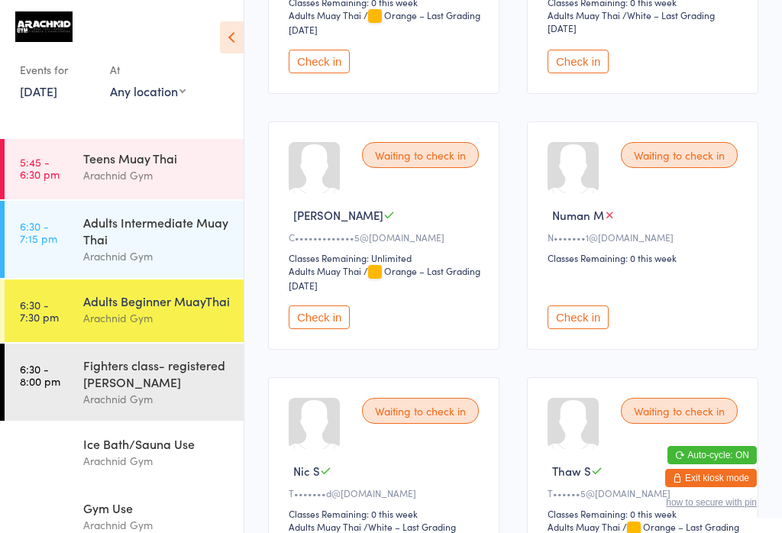
click at [161, 247] on div "Adults Intermediate Muay Thai" at bounding box center [156, 231] width 147 height 34
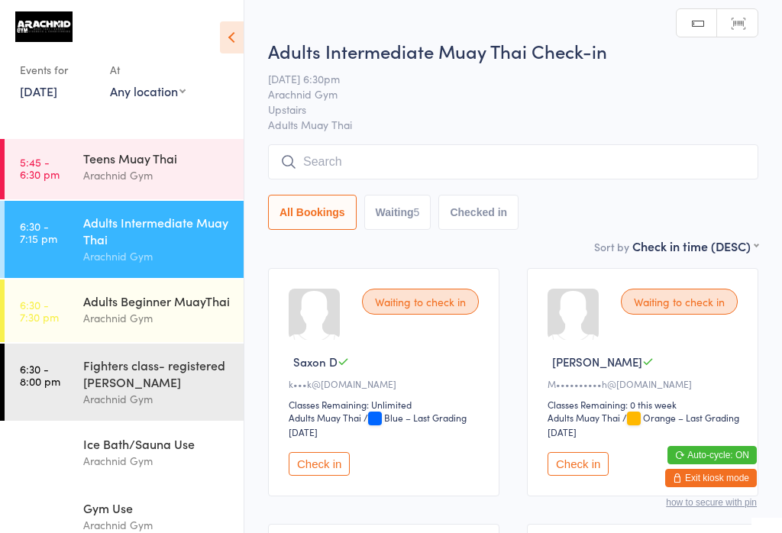
click at [483, 168] on input "search" at bounding box center [513, 161] width 490 height 35
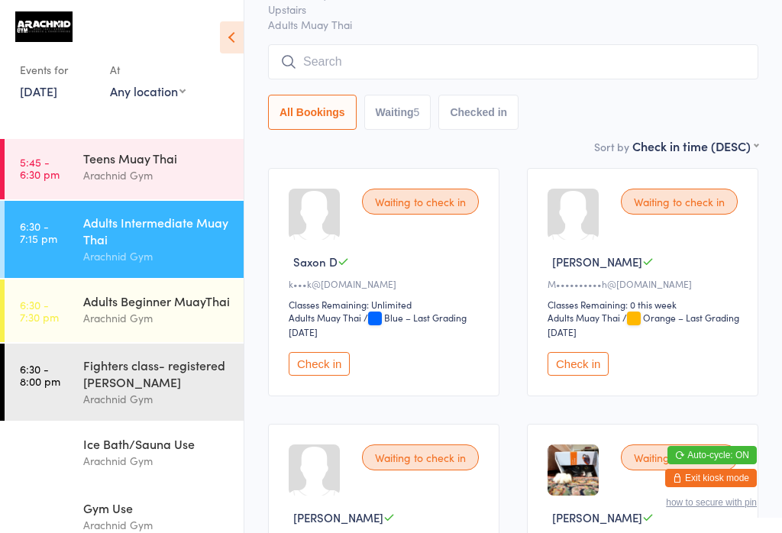
scroll to position [146, 0]
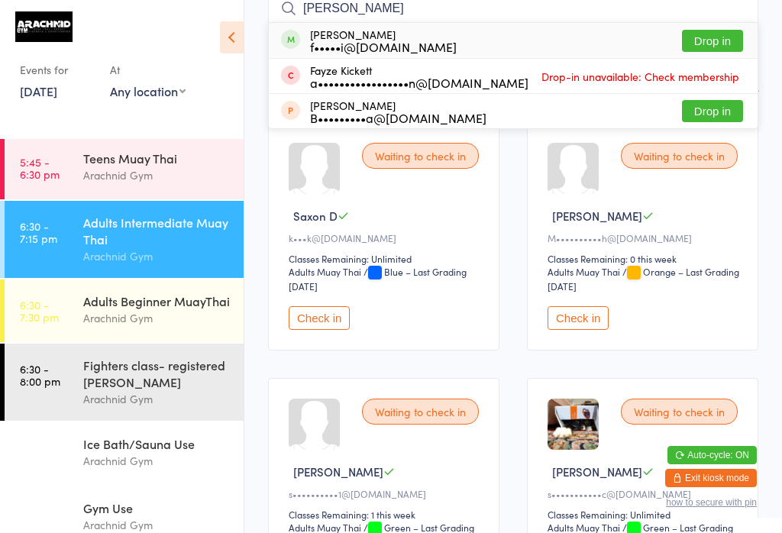
type input "[PERSON_NAME]"
click at [708, 37] on button "Drop in" at bounding box center [712, 41] width 61 height 22
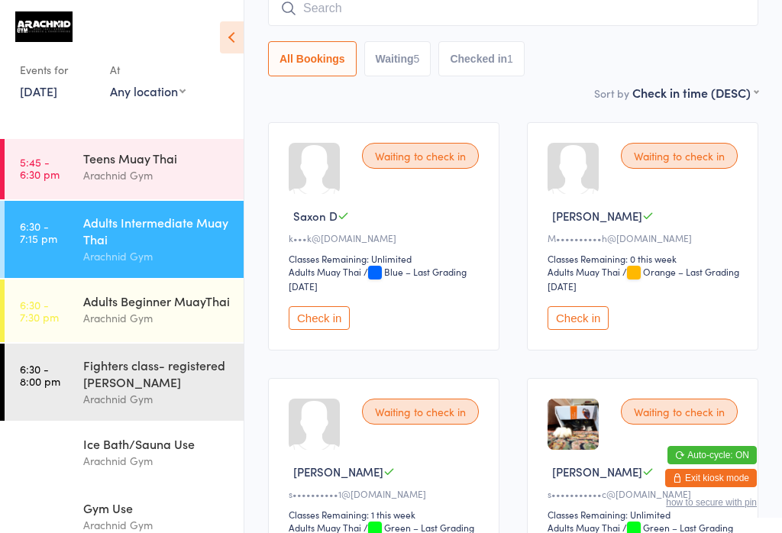
click at [179, 228] on div "Adults Intermediate Muay Thai" at bounding box center [156, 231] width 147 height 34
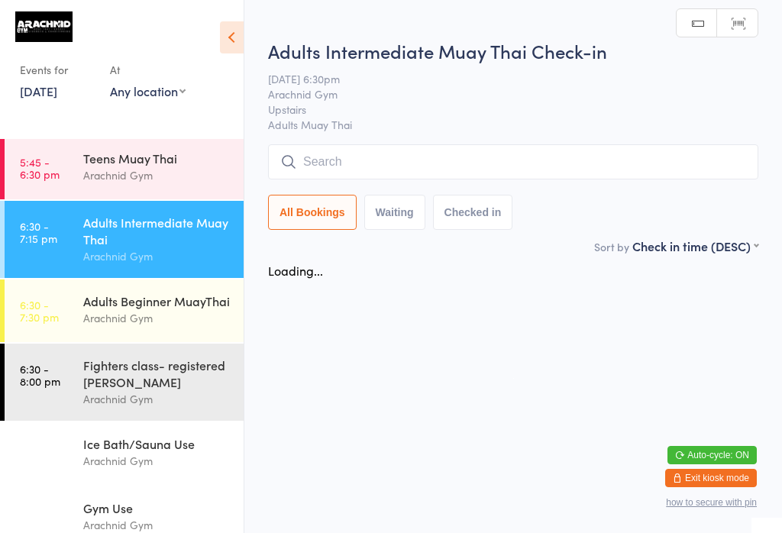
scroll to position [0, 0]
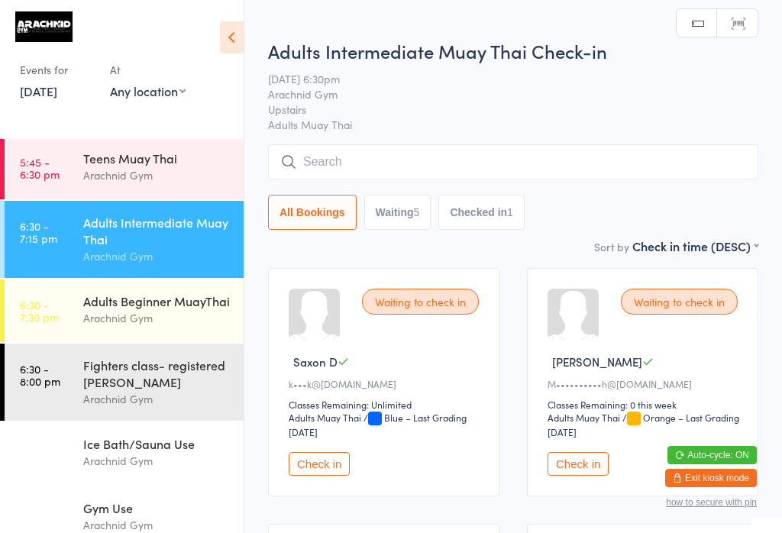
click at [464, 163] on input "search" at bounding box center [513, 161] width 490 height 35
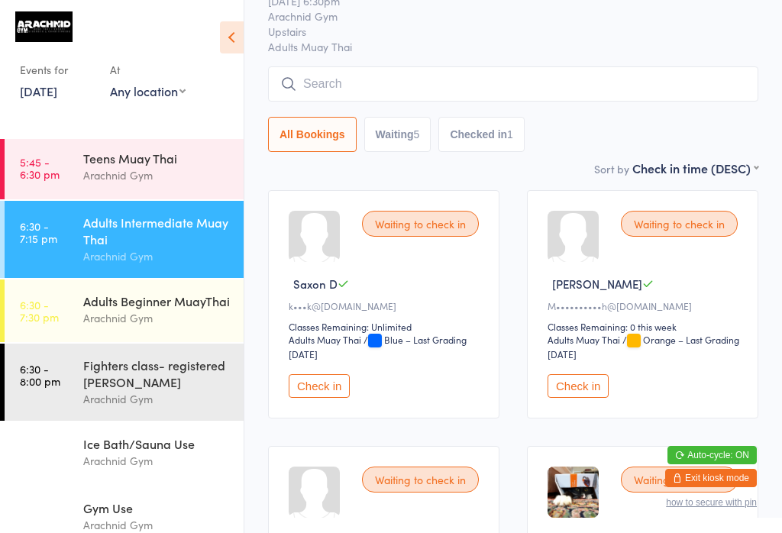
scroll to position [146, 0]
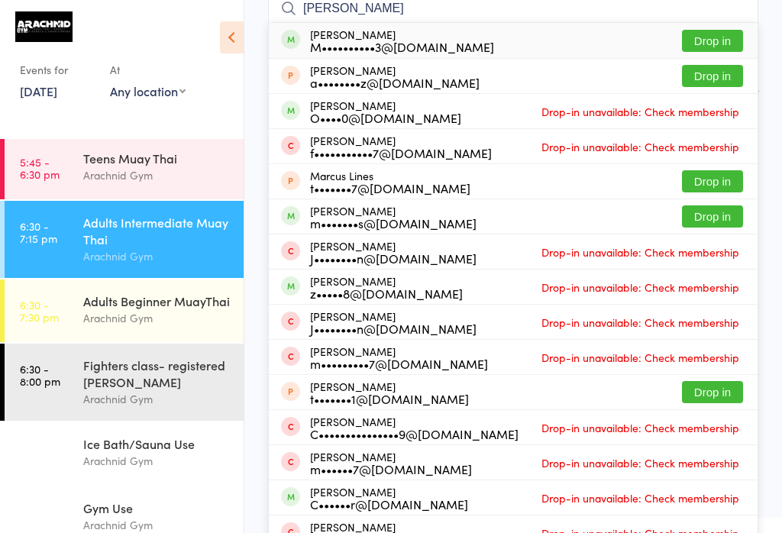
type input "[PERSON_NAME]"
click at [712, 36] on button "Drop in" at bounding box center [712, 41] width 61 height 22
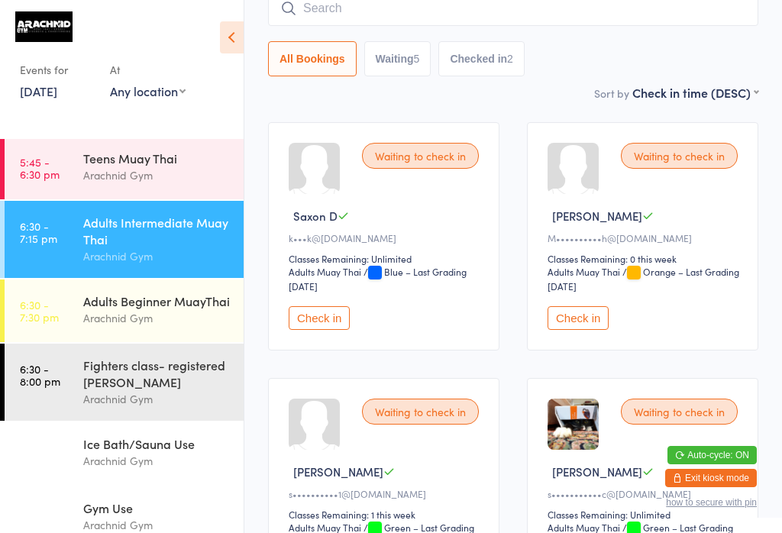
click at [526, 11] on input "search" at bounding box center [513, 8] width 490 height 35
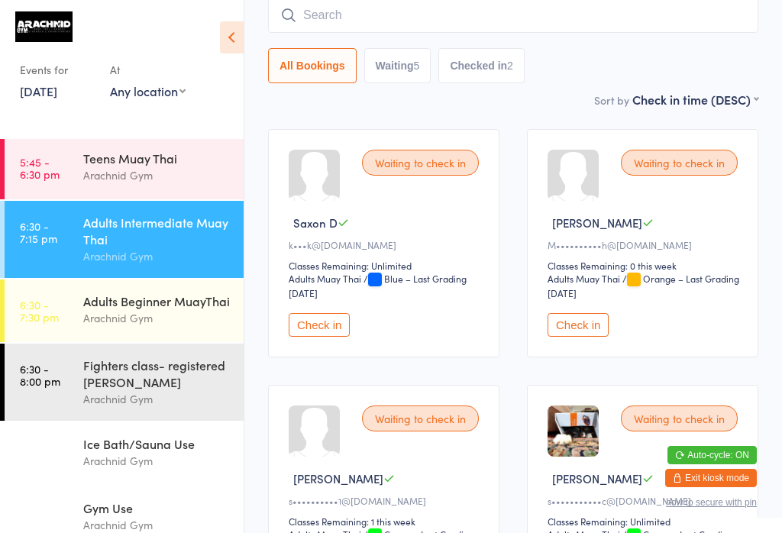
scroll to position [138, 0]
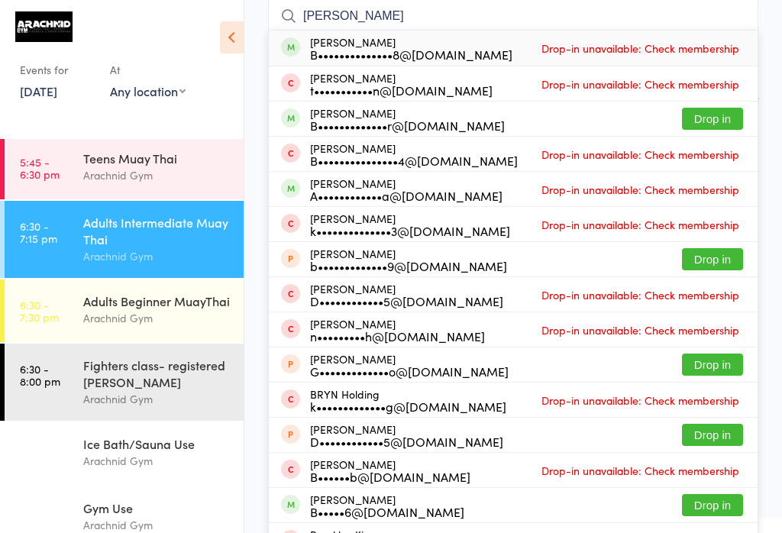
type input "[PERSON_NAME]"
click at [493, 57] on div "[PERSON_NAME] B••••••••••••••8@[DOMAIN_NAME] Drop-in unavailable: Check members…" at bounding box center [513, 48] width 489 height 35
